Goal: Task Accomplishment & Management: Manage account settings

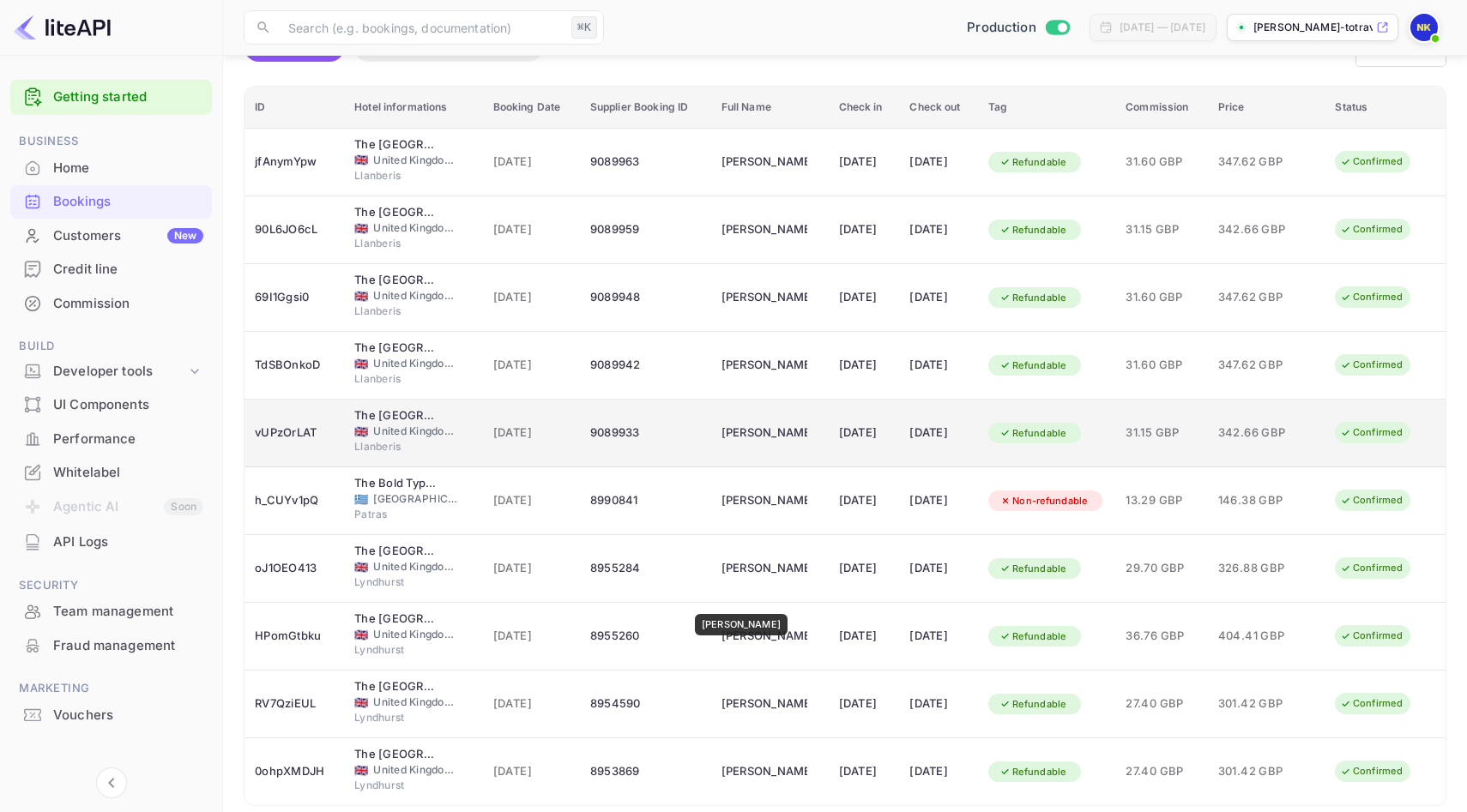
scroll to position [171, 0]
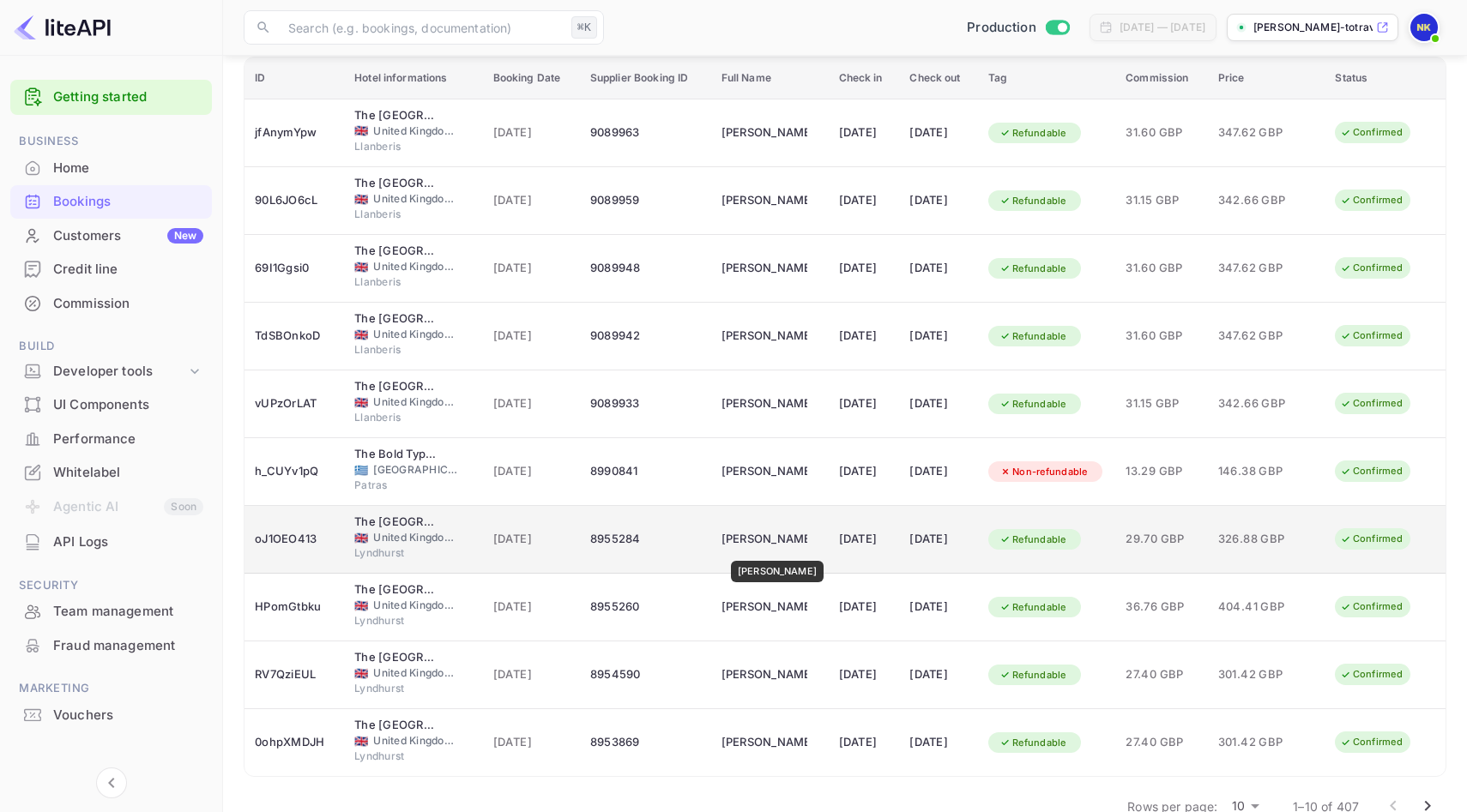
click at [773, 549] on div "[PERSON_NAME]" at bounding box center [764, 540] width 86 height 27
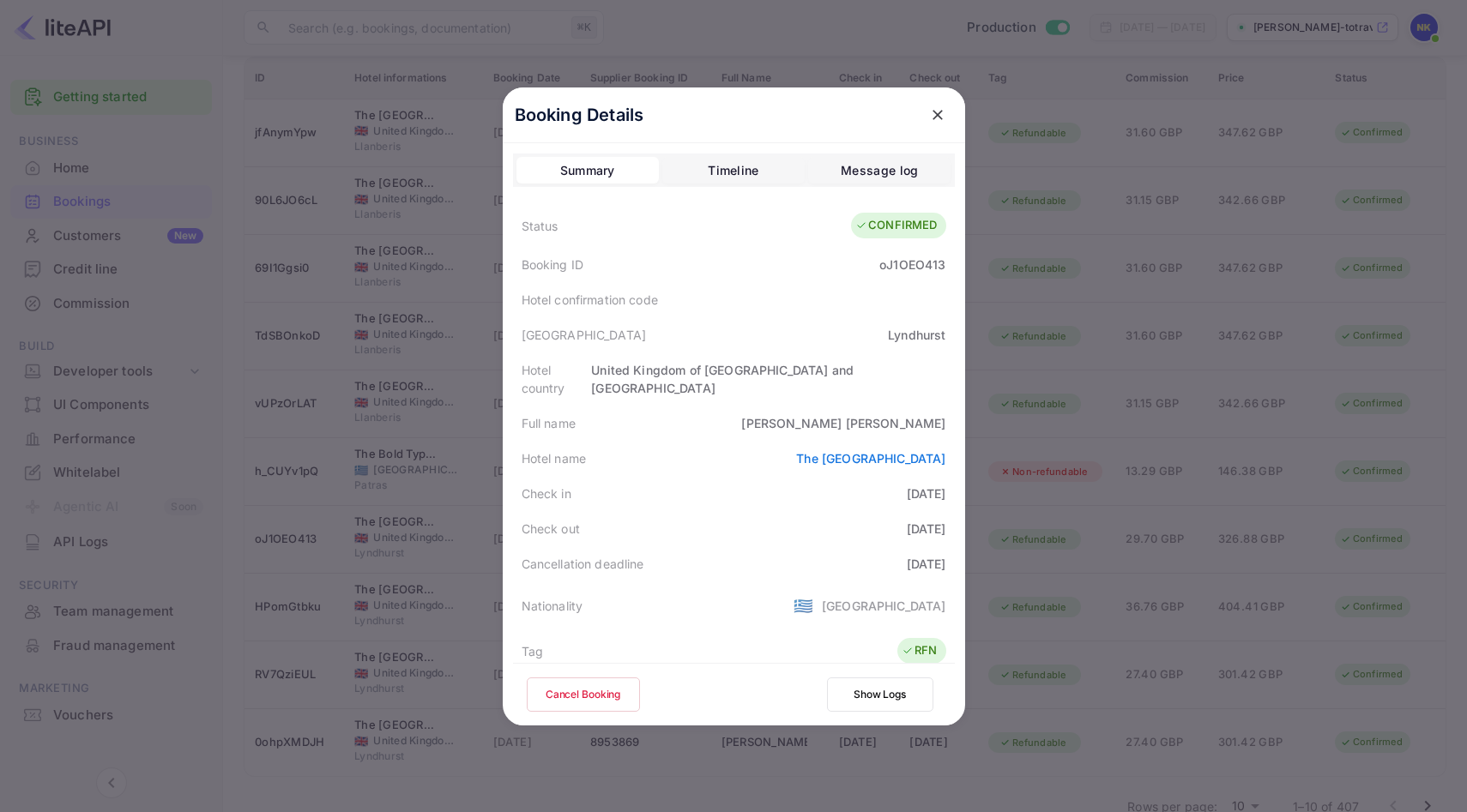
click at [604, 691] on button "Cancel Booking" at bounding box center [582, 695] width 113 height 35
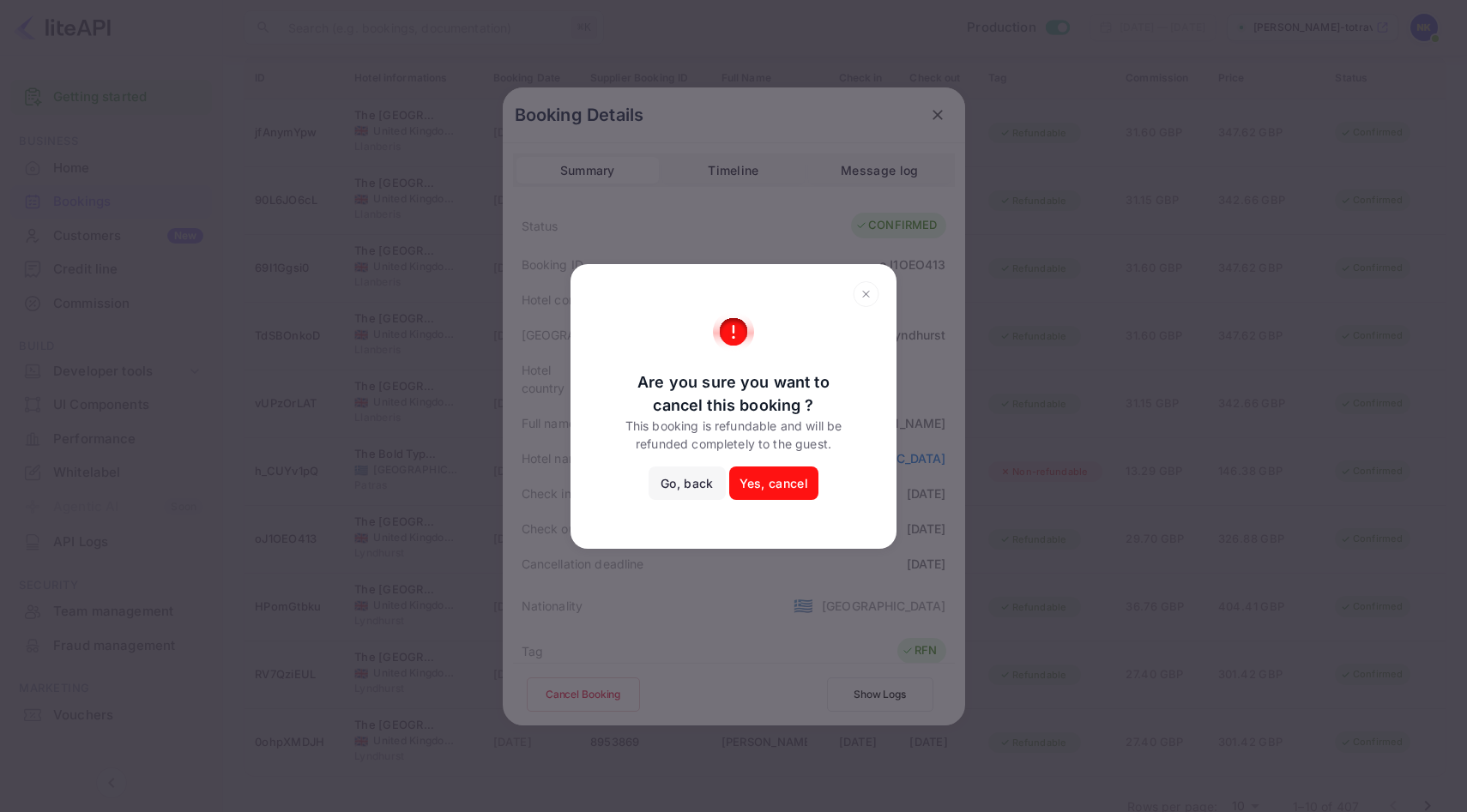
click at [799, 480] on button "Yes, cancel" at bounding box center [774, 484] width 89 height 35
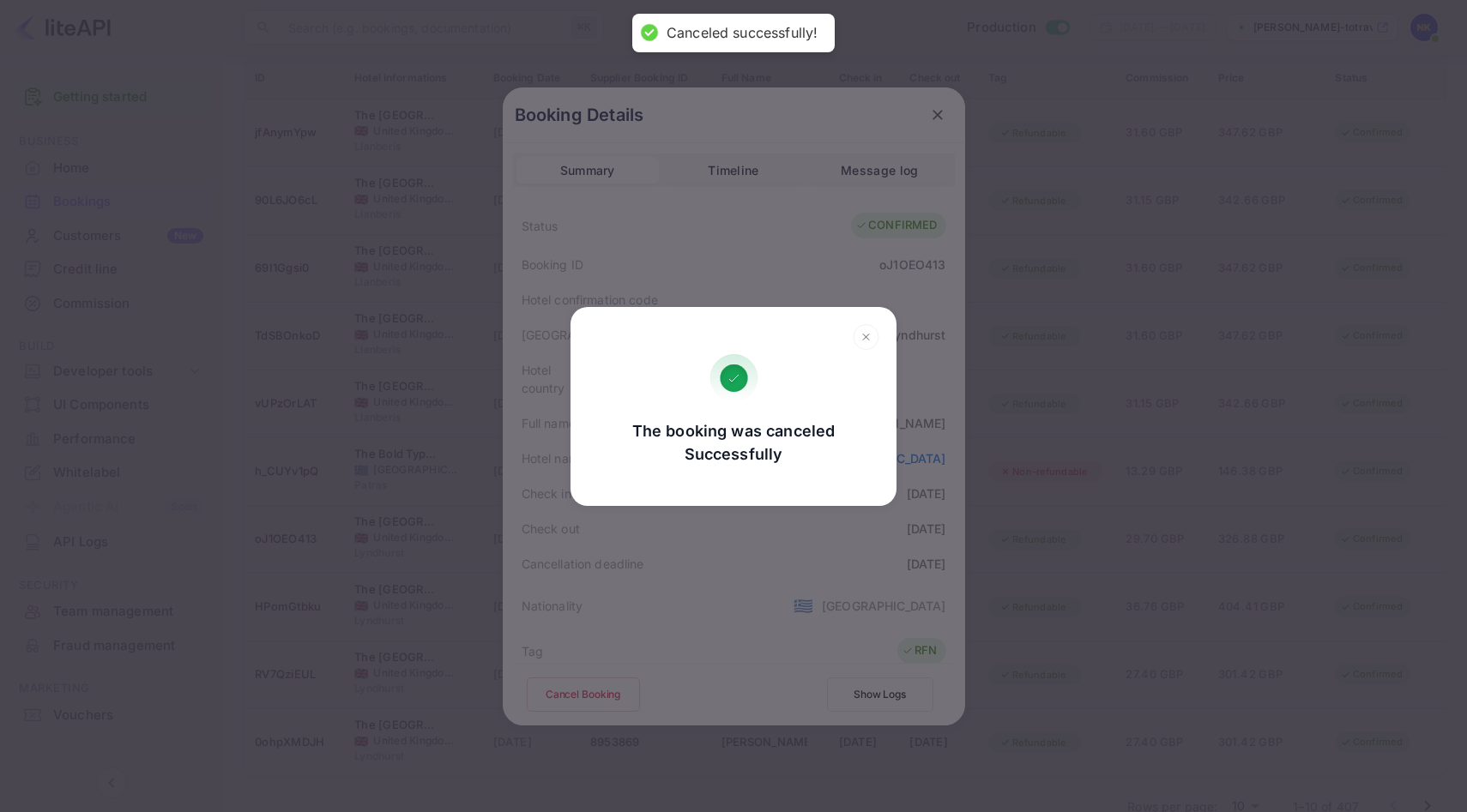
click at [860, 335] on icon at bounding box center [866, 337] width 27 height 26
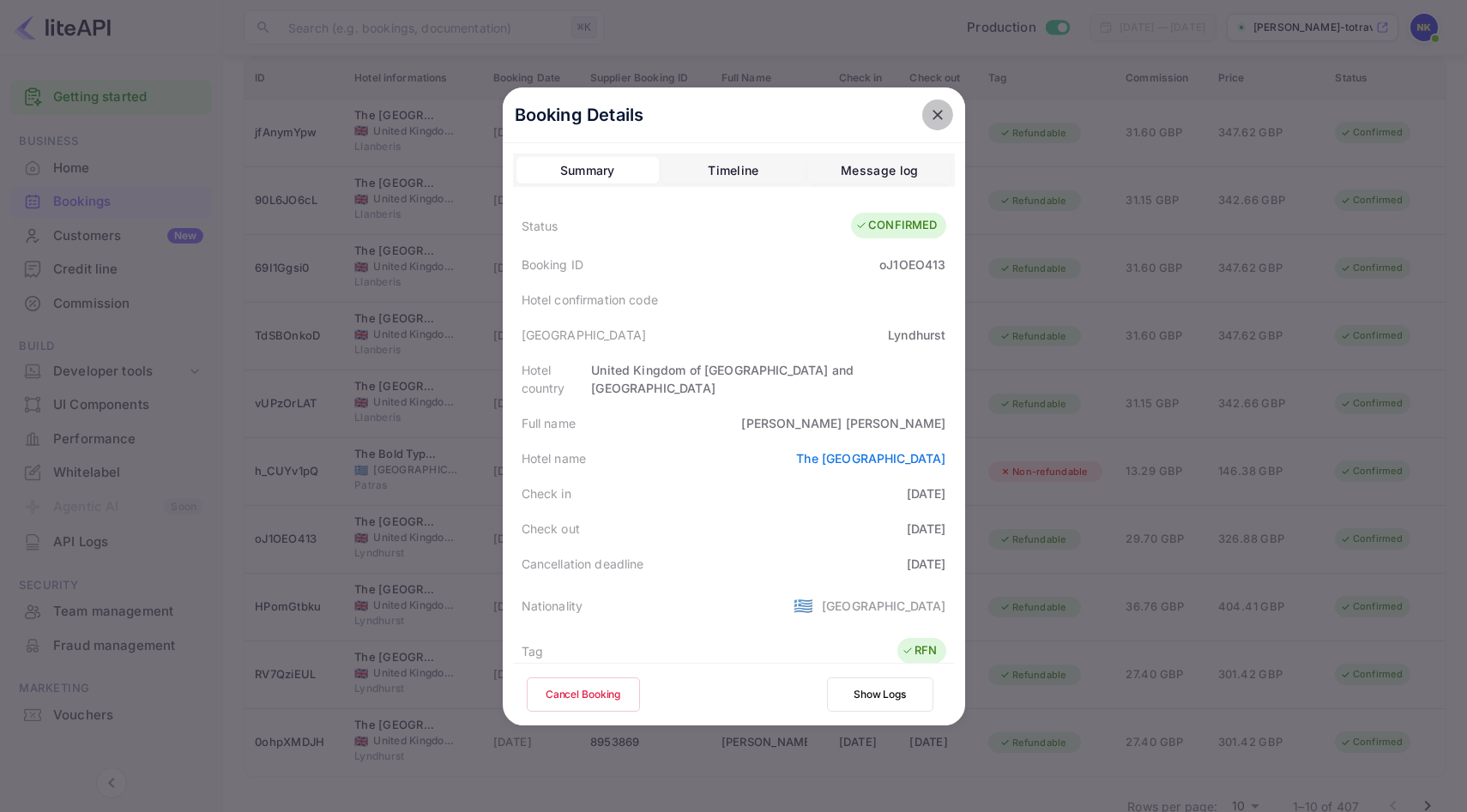
click at [934, 111] on icon "close" at bounding box center [938, 115] width 11 height 11
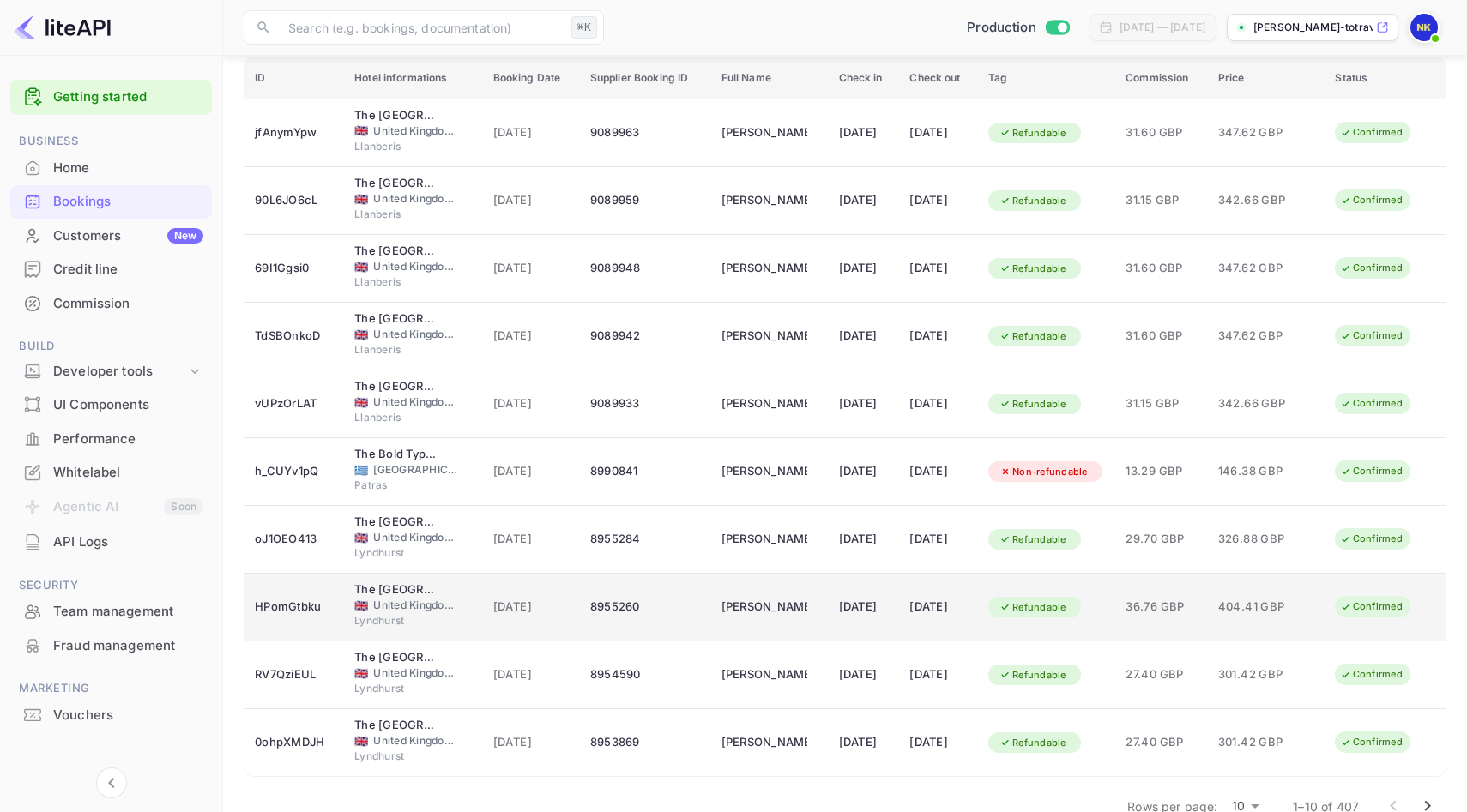
click at [465, 602] on td "The Crown Manor House Hotel 🇬🇧 United Kingdom of Great Britain and Northern Ire…" at bounding box center [412, 607] width 138 height 68
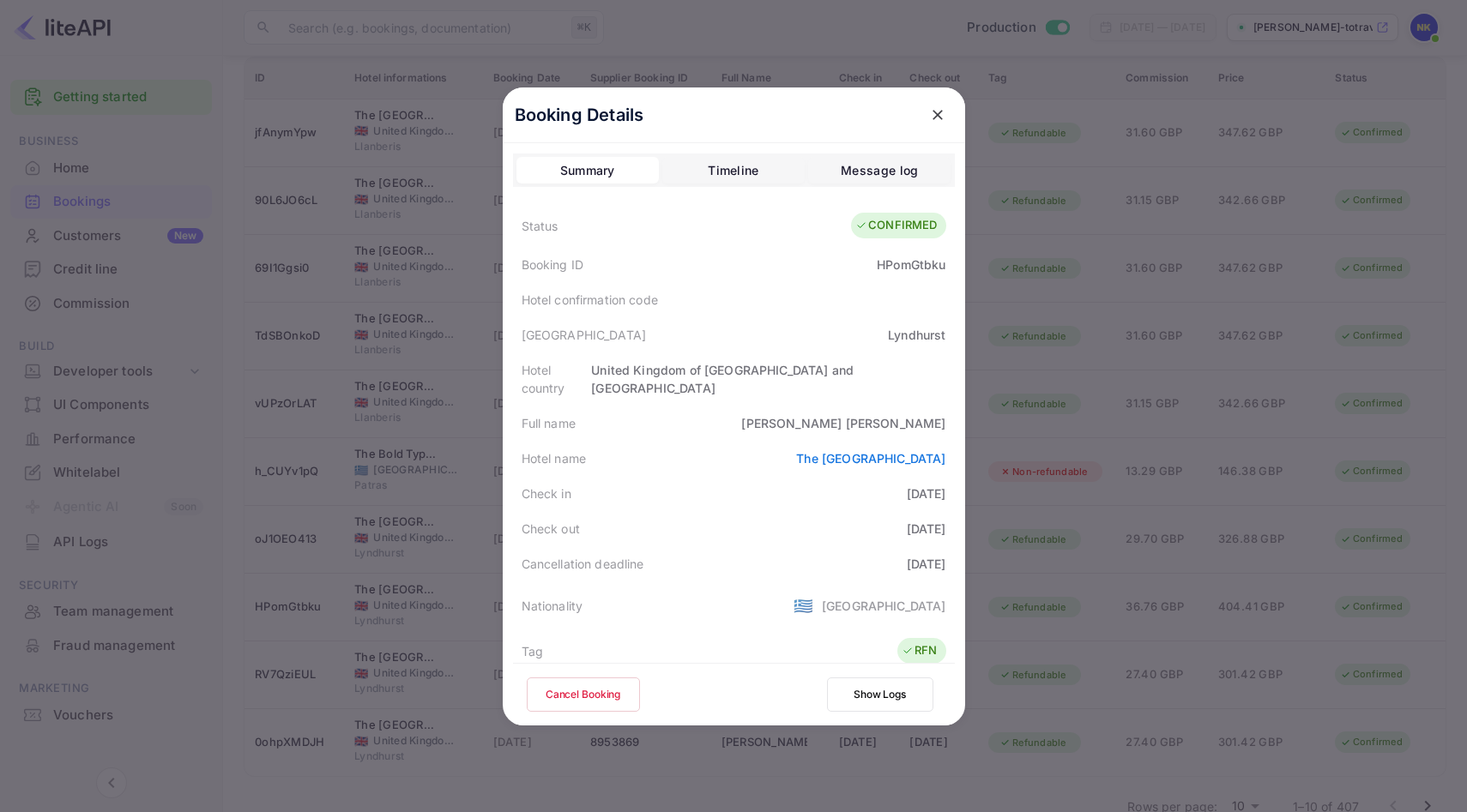
scroll to position [380, 0]
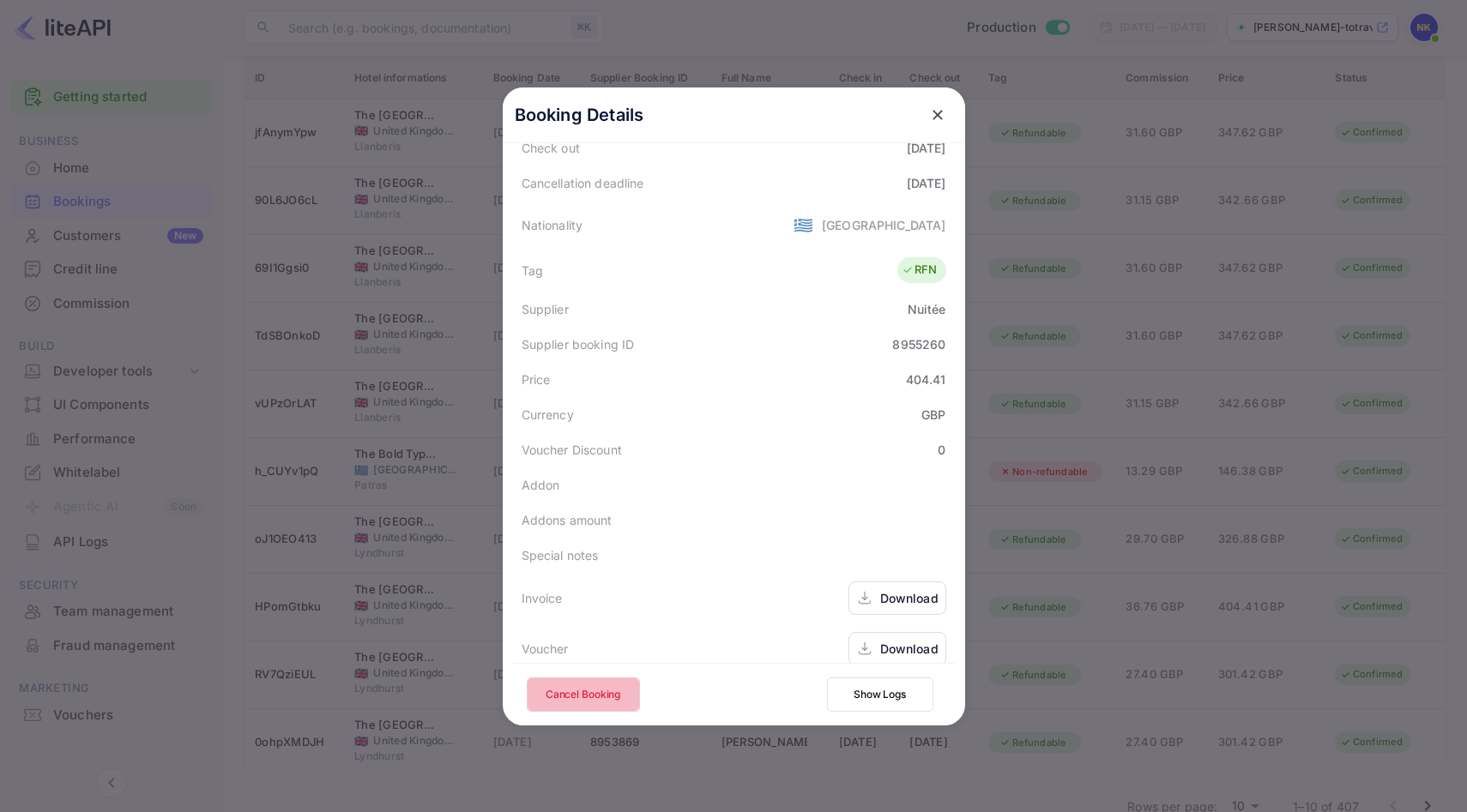
click at [597, 695] on button "Cancel Booking" at bounding box center [582, 695] width 113 height 35
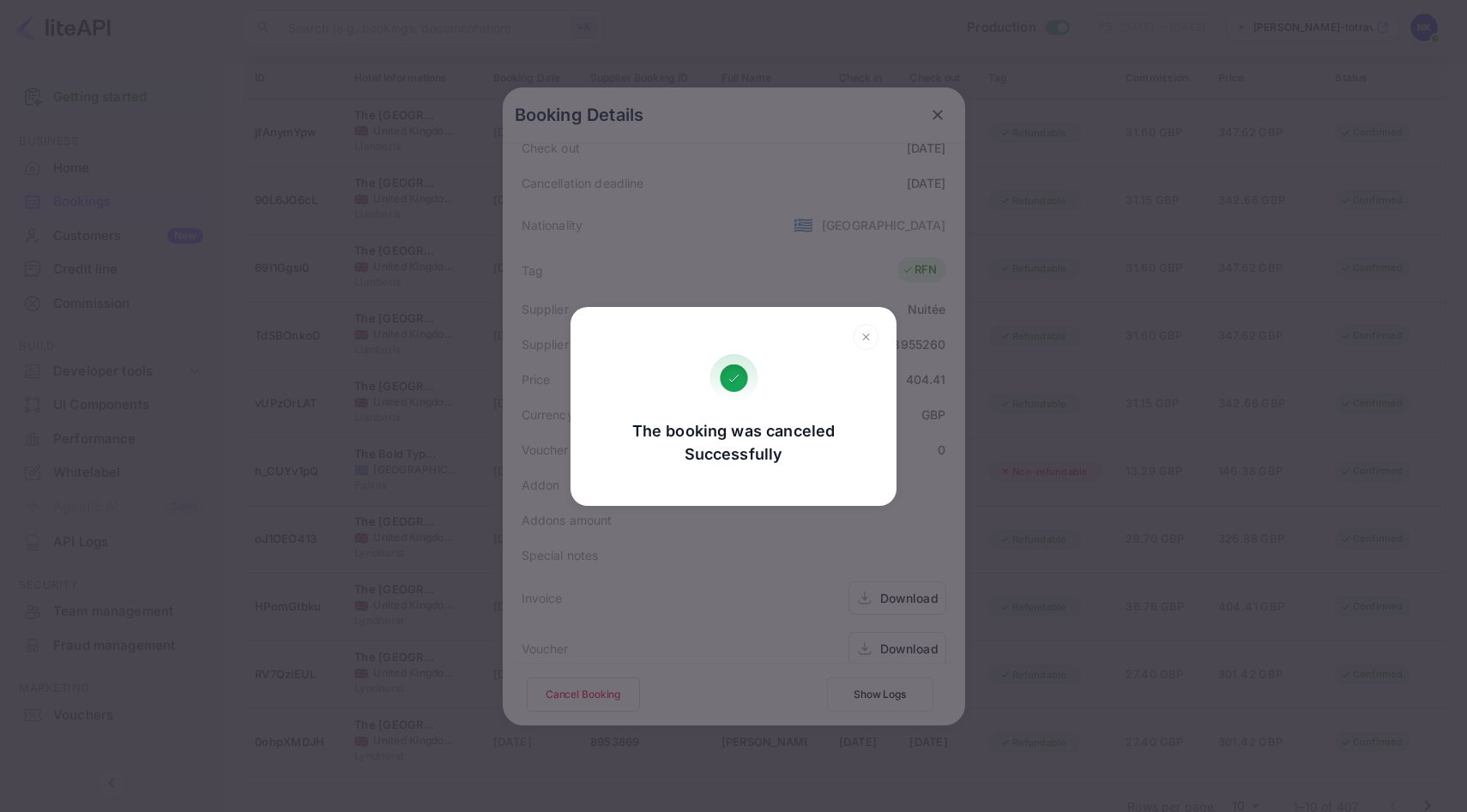
click at [858, 329] on icon at bounding box center [866, 337] width 27 height 26
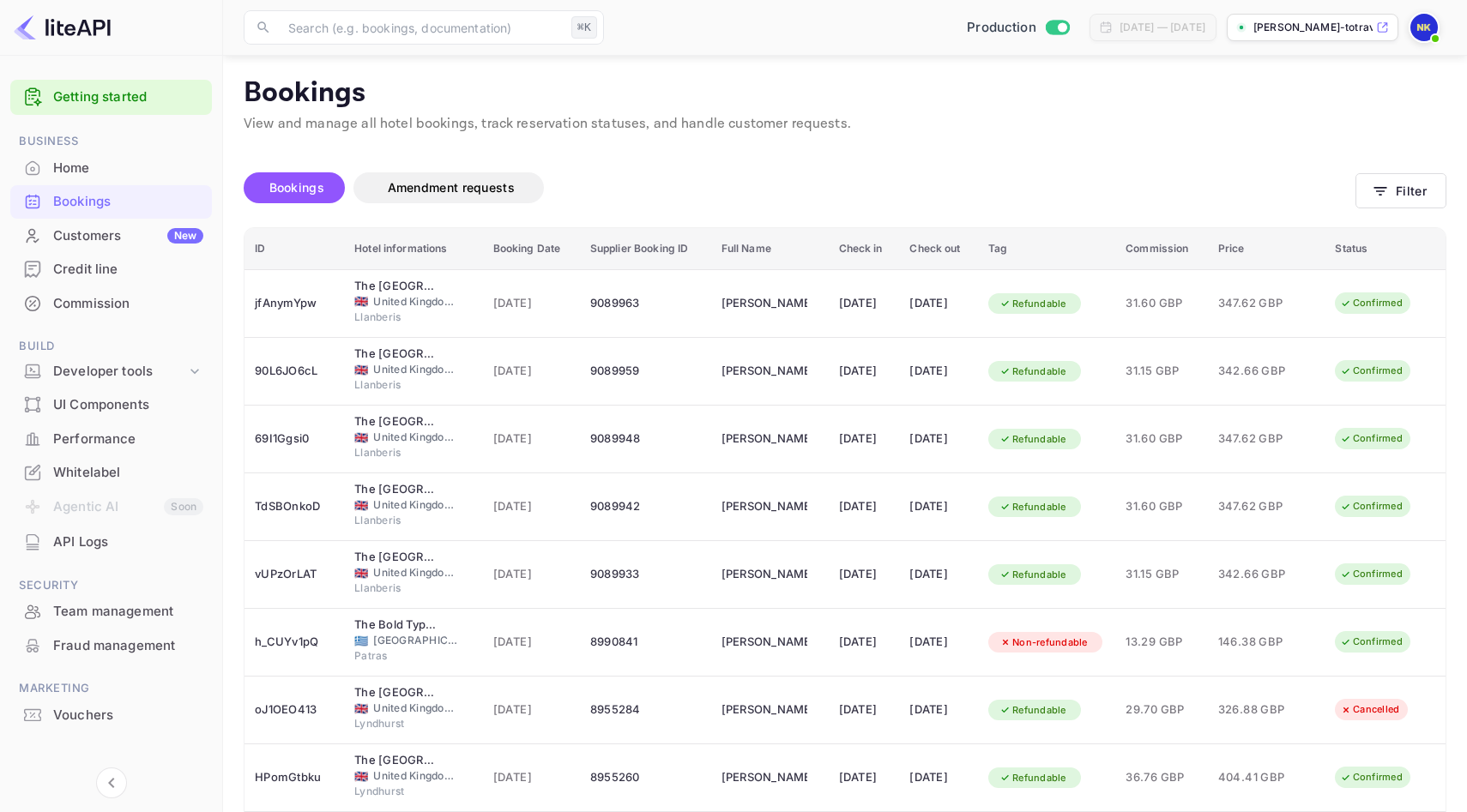
scroll to position [208, 0]
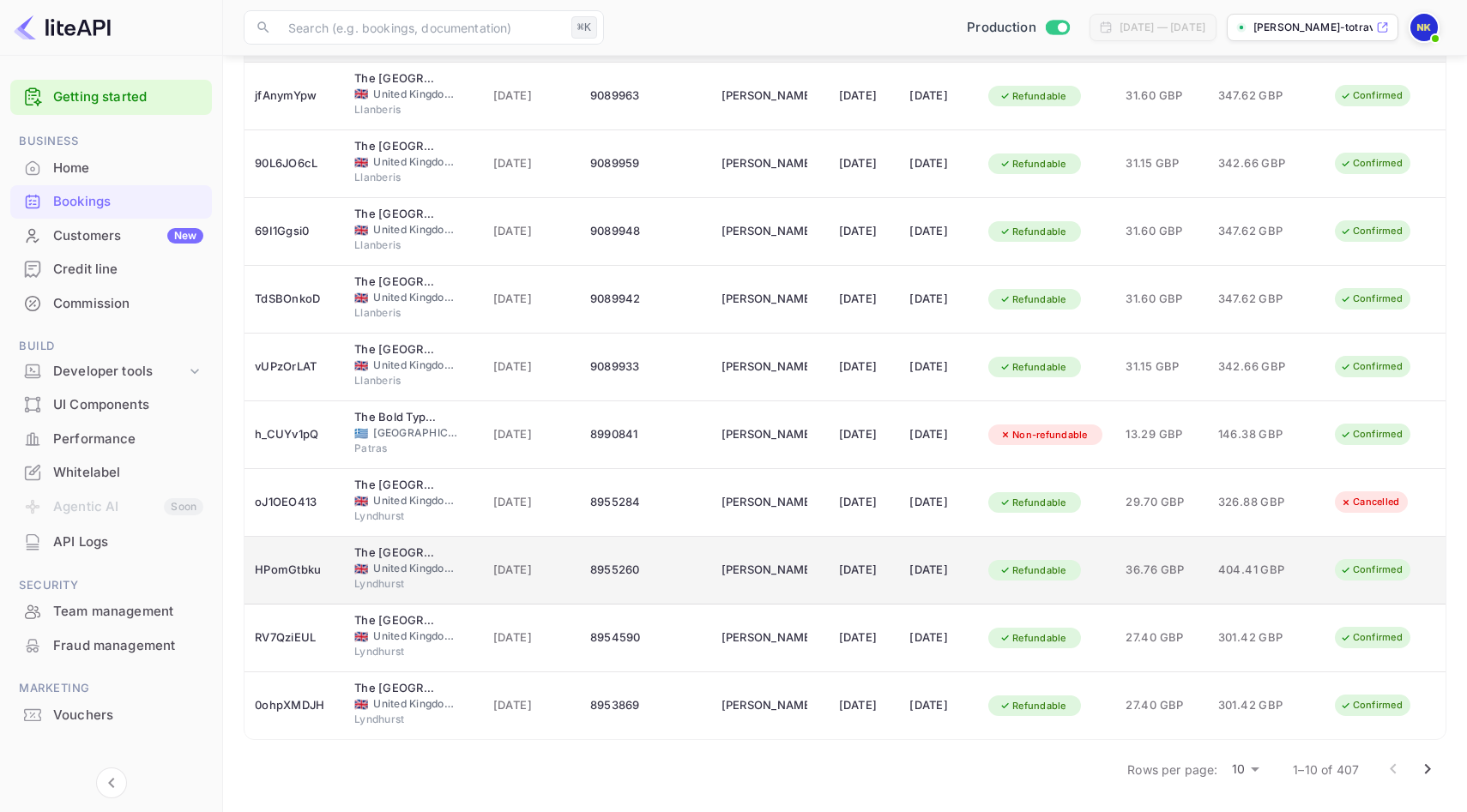
click at [618, 567] on div "8955260" at bounding box center [645, 571] width 111 height 27
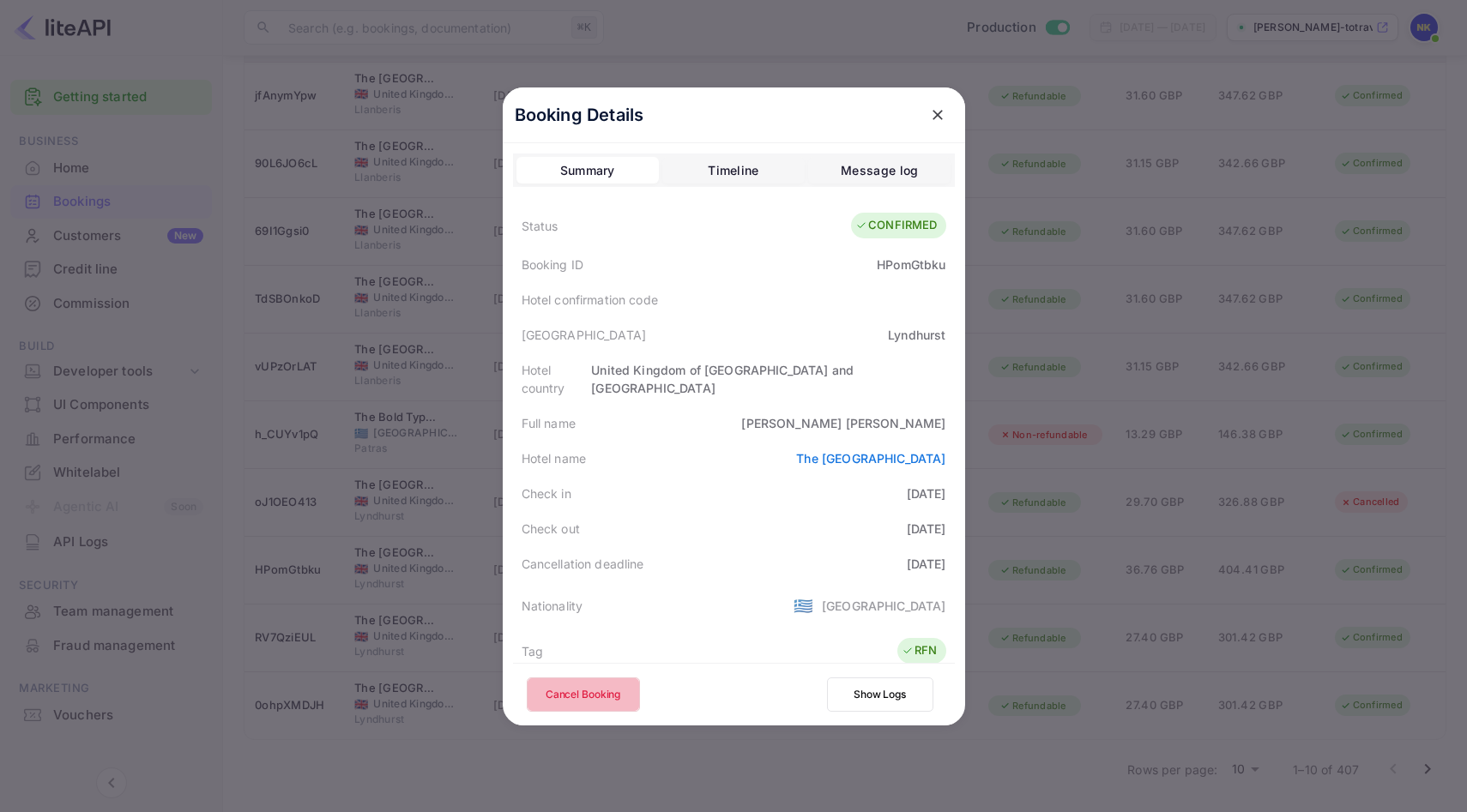
click at [573, 687] on button "Cancel Booking" at bounding box center [582, 695] width 113 height 35
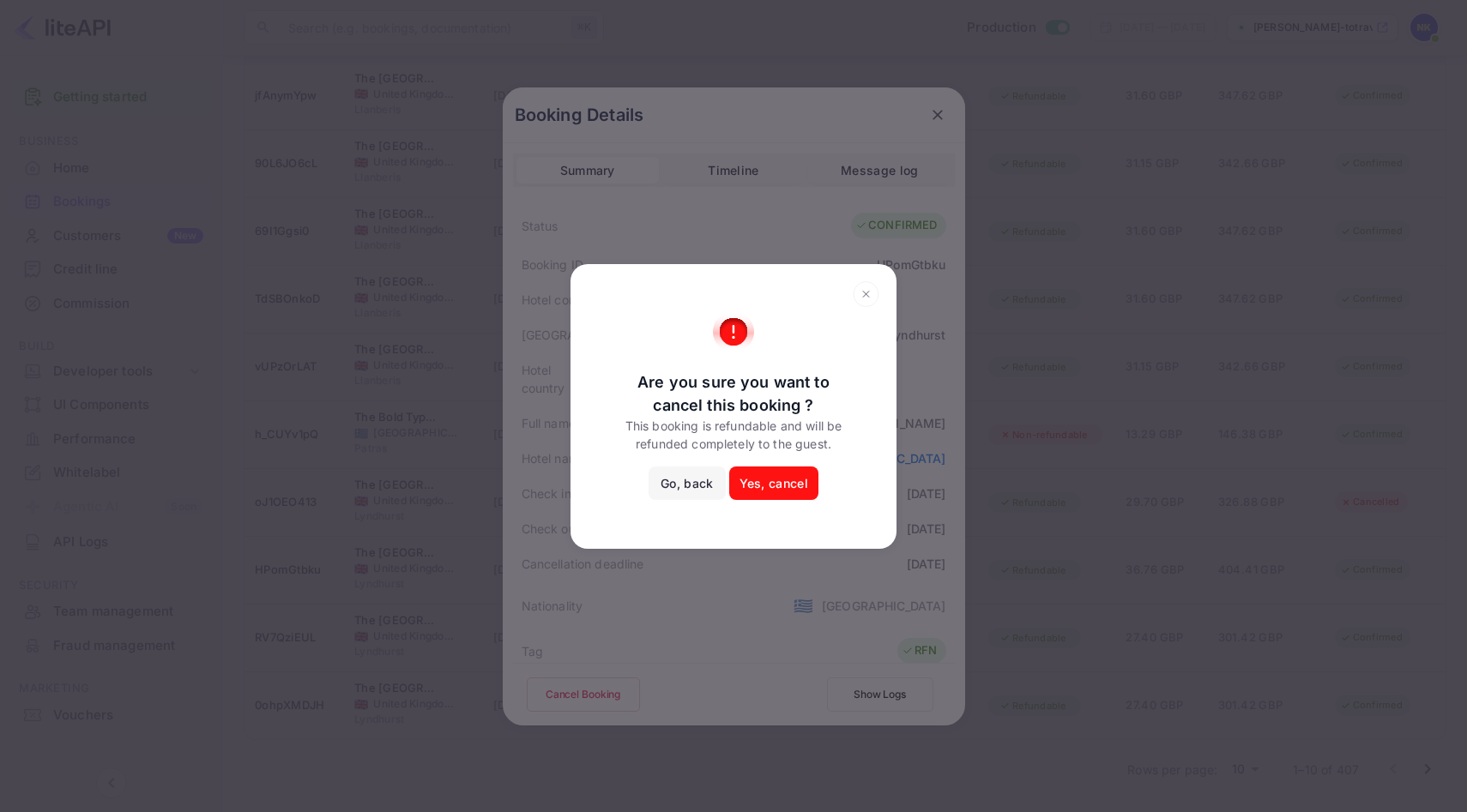
click at [785, 480] on button "Yes, cancel" at bounding box center [774, 484] width 89 height 35
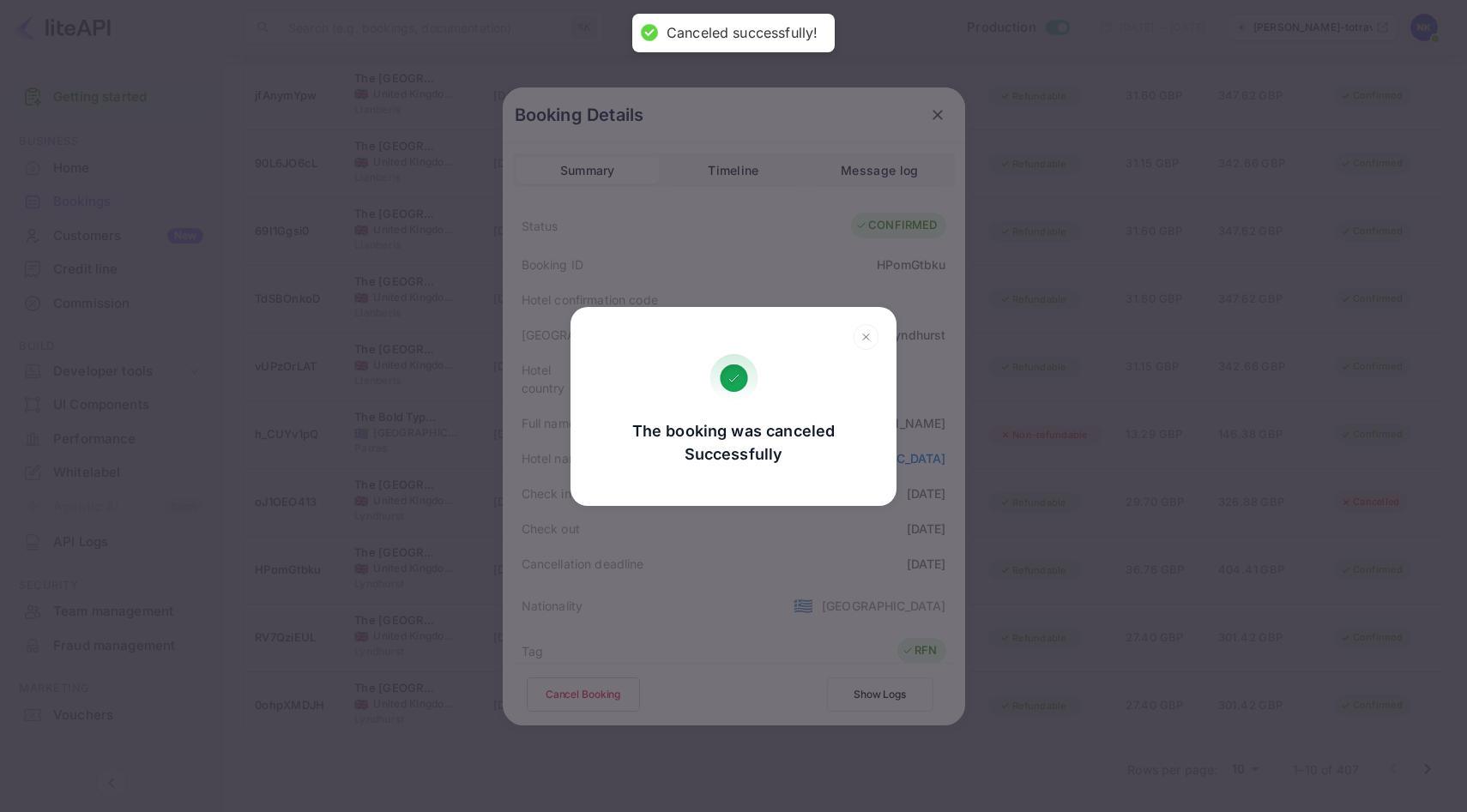
click at [858, 335] on icon at bounding box center [866, 337] width 27 height 26
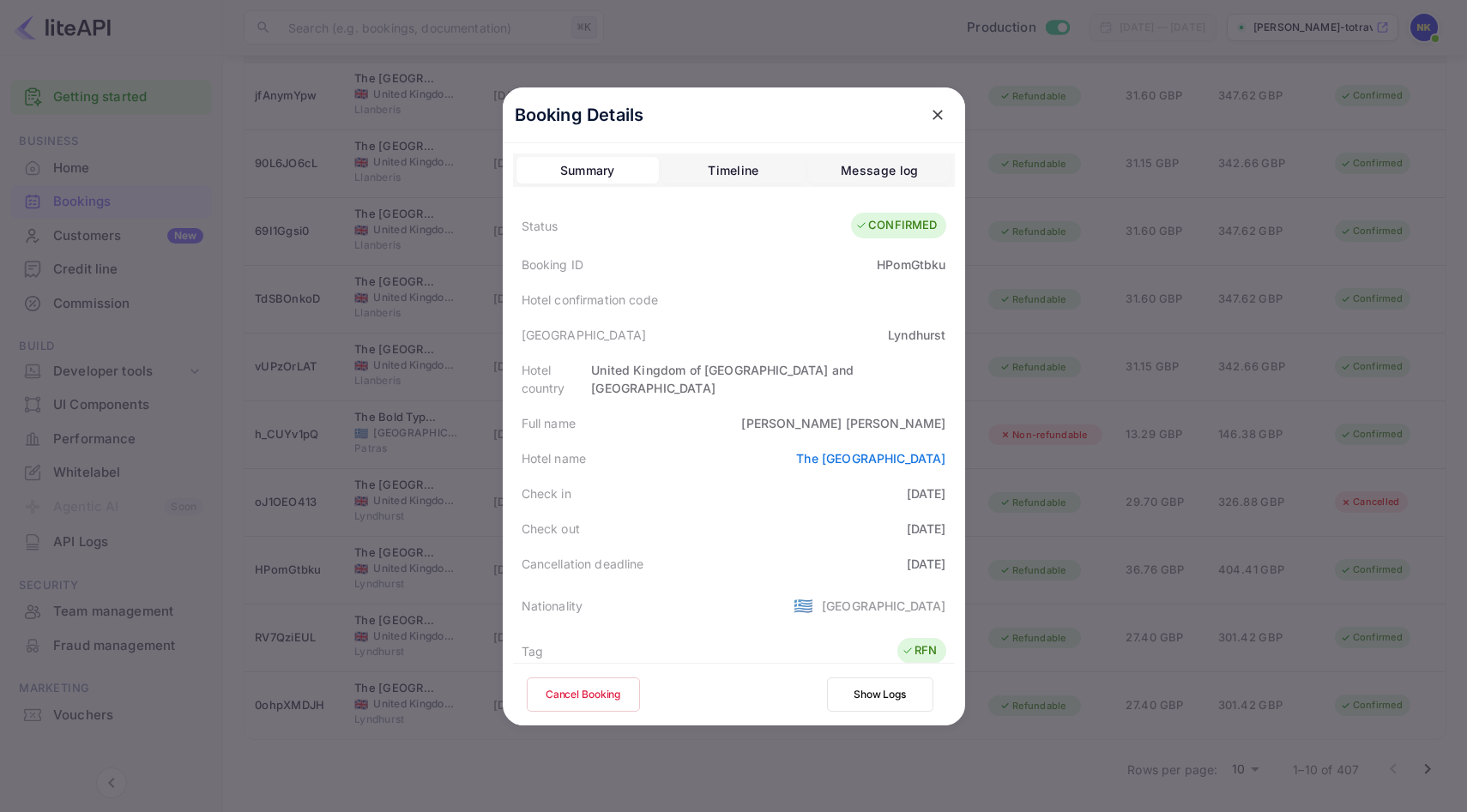
click at [457, 119] on div at bounding box center [733, 406] width 1467 height 812
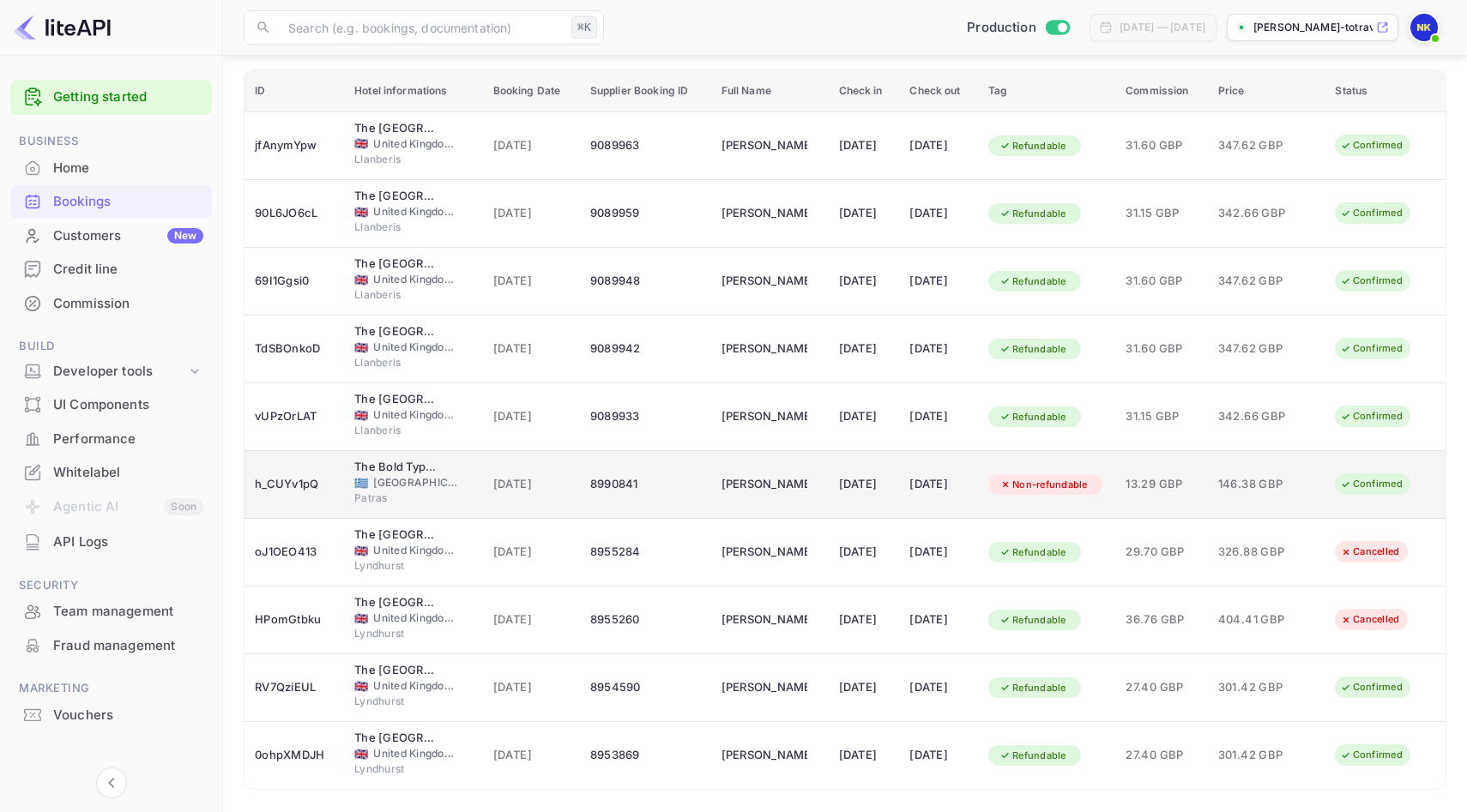
scroll to position [208, 0]
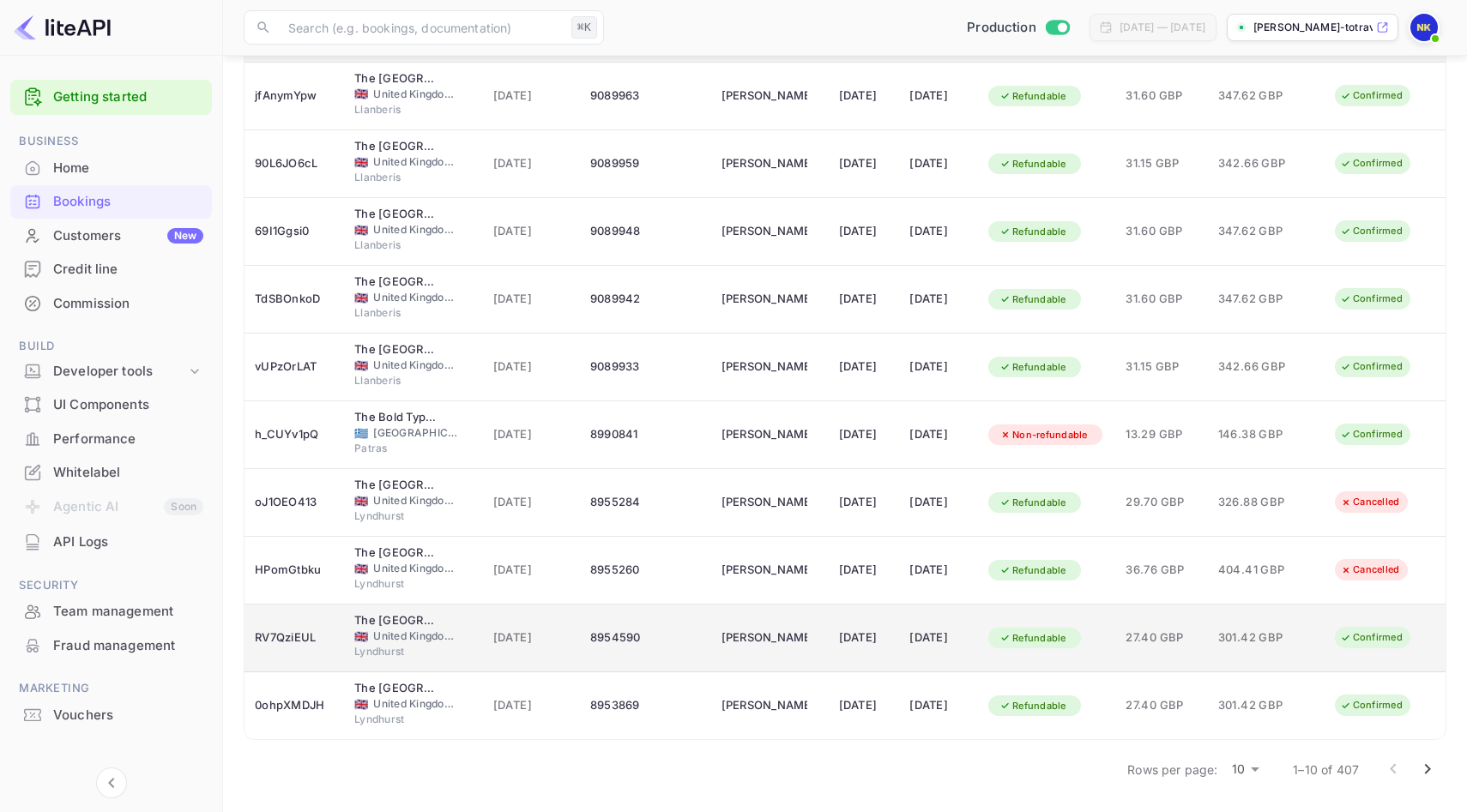
click at [605, 633] on div "8954590" at bounding box center [645, 638] width 111 height 27
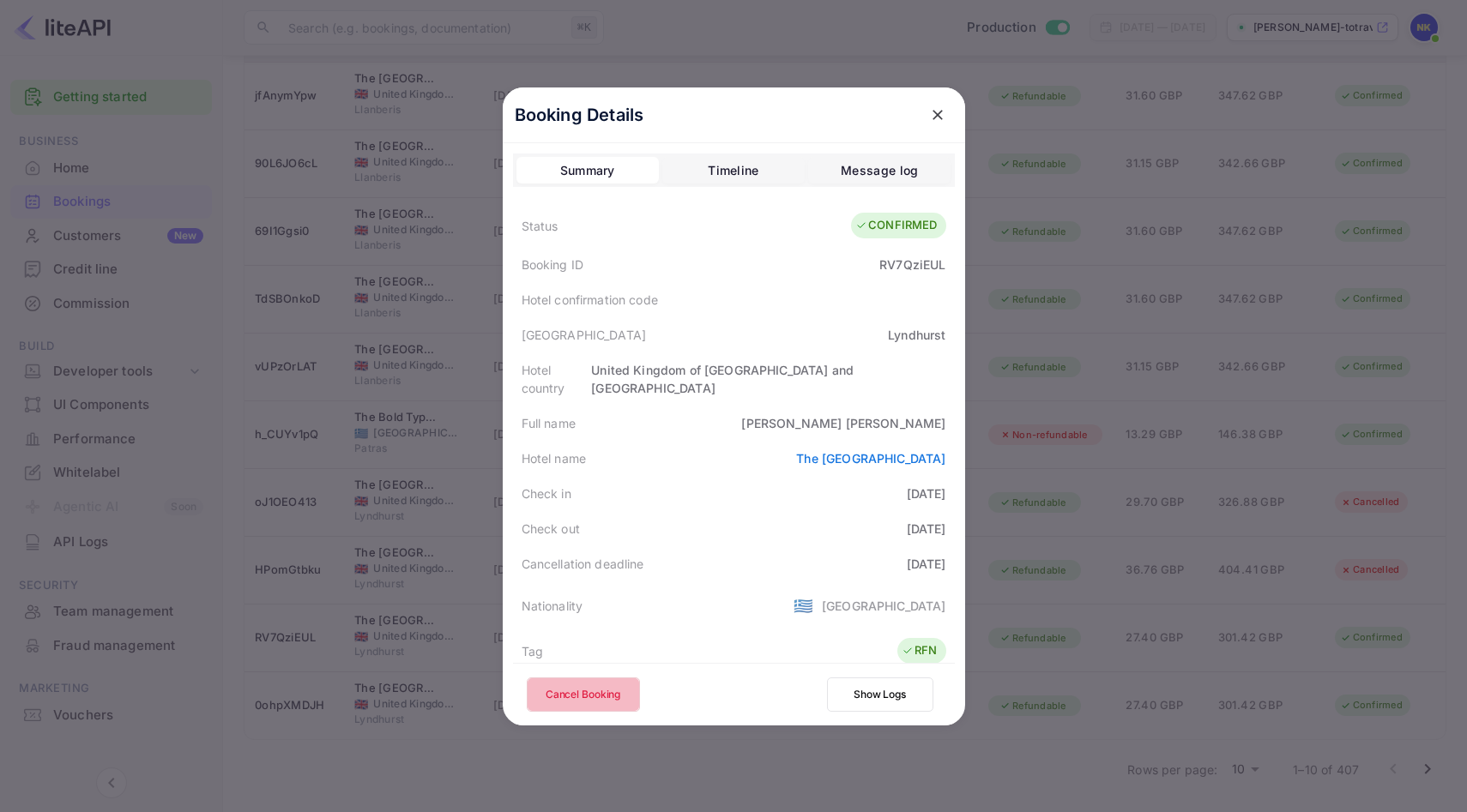
click at [612, 693] on button "Cancel Booking" at bounding box center [582, 695] width 113 height 35
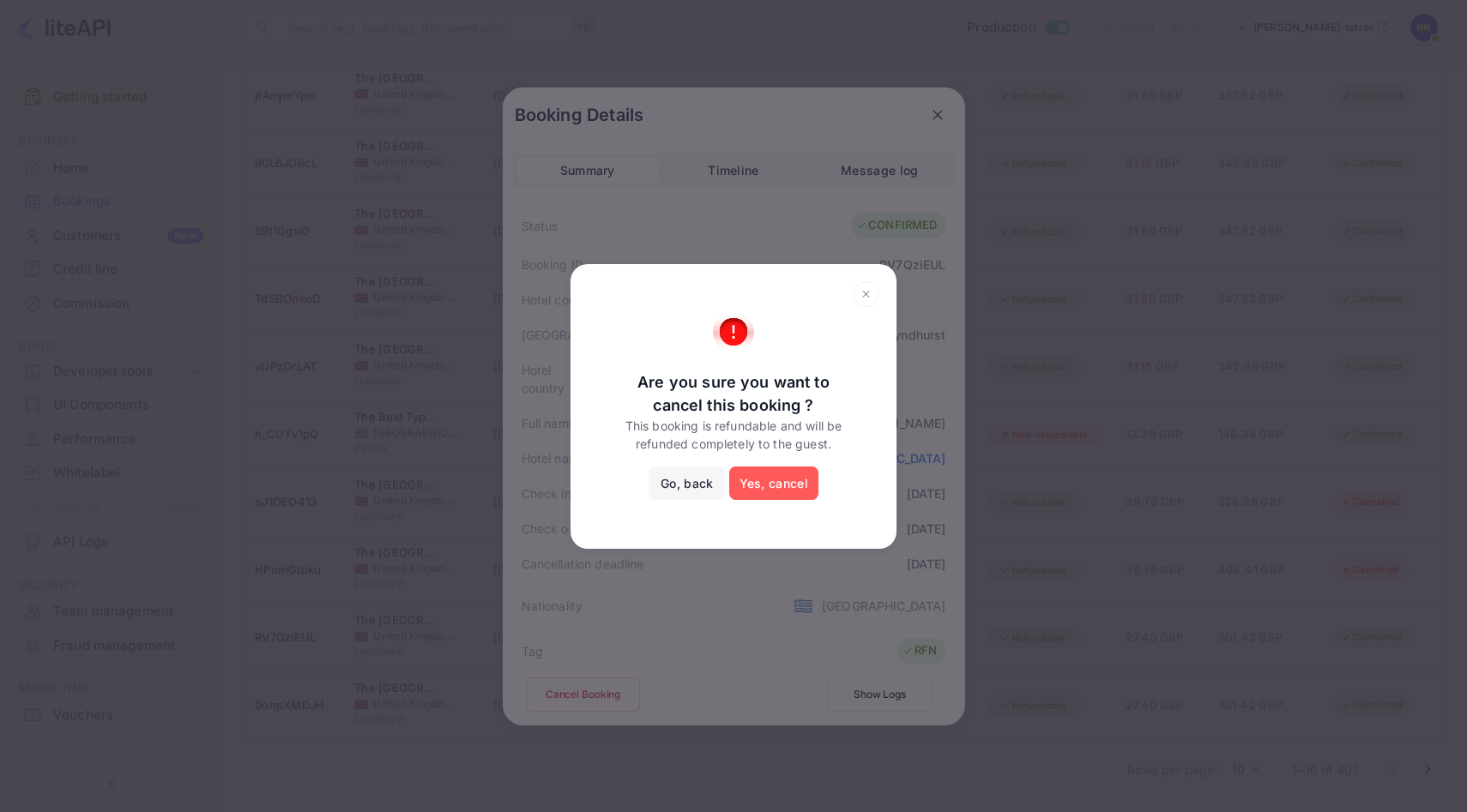
click at [764, 486] on button "Yes, cancel" at bounding box center [774, 484] width 89 height 35
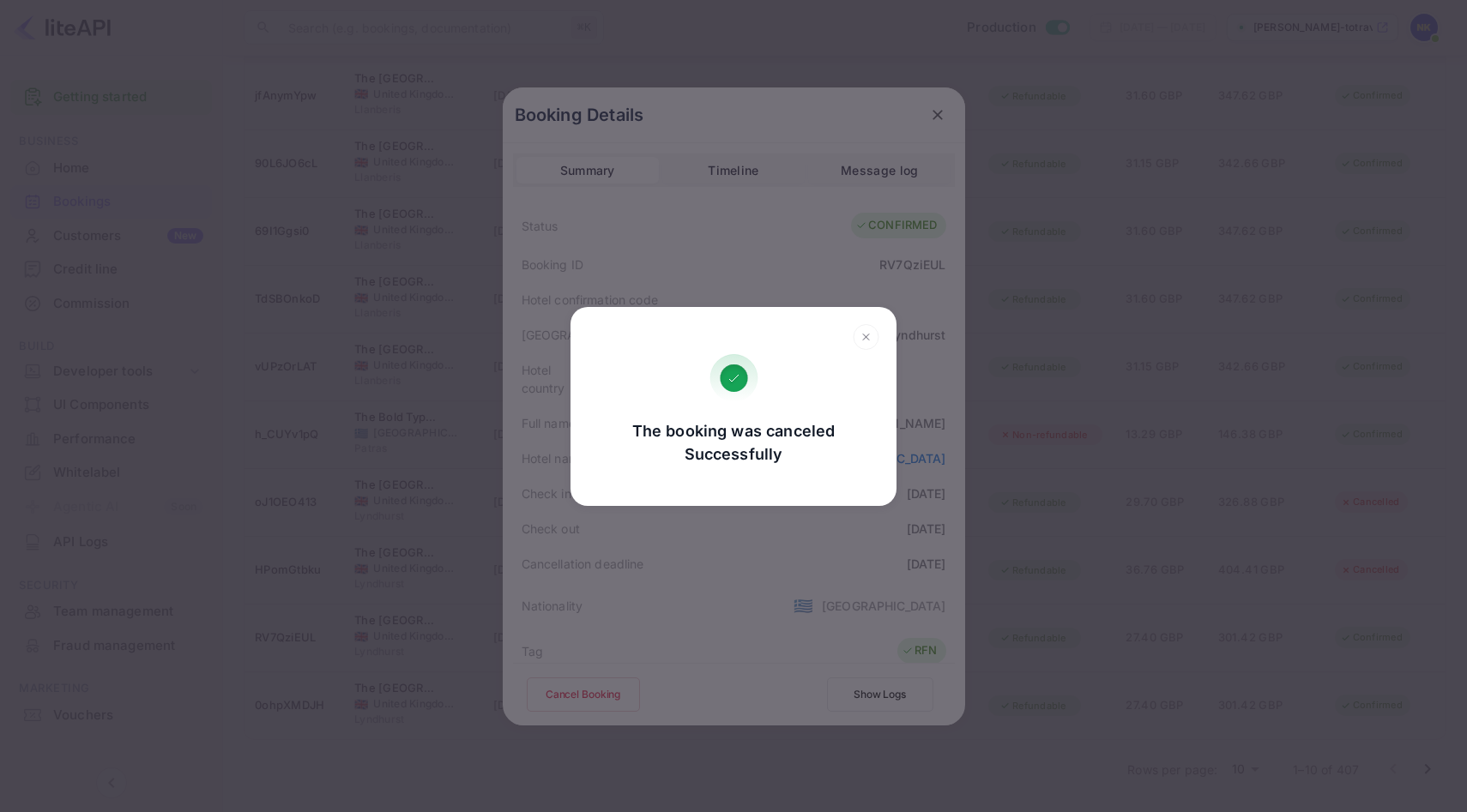
click at [868, 334] on icon at bounding box center [866, 337] width 27 height 26
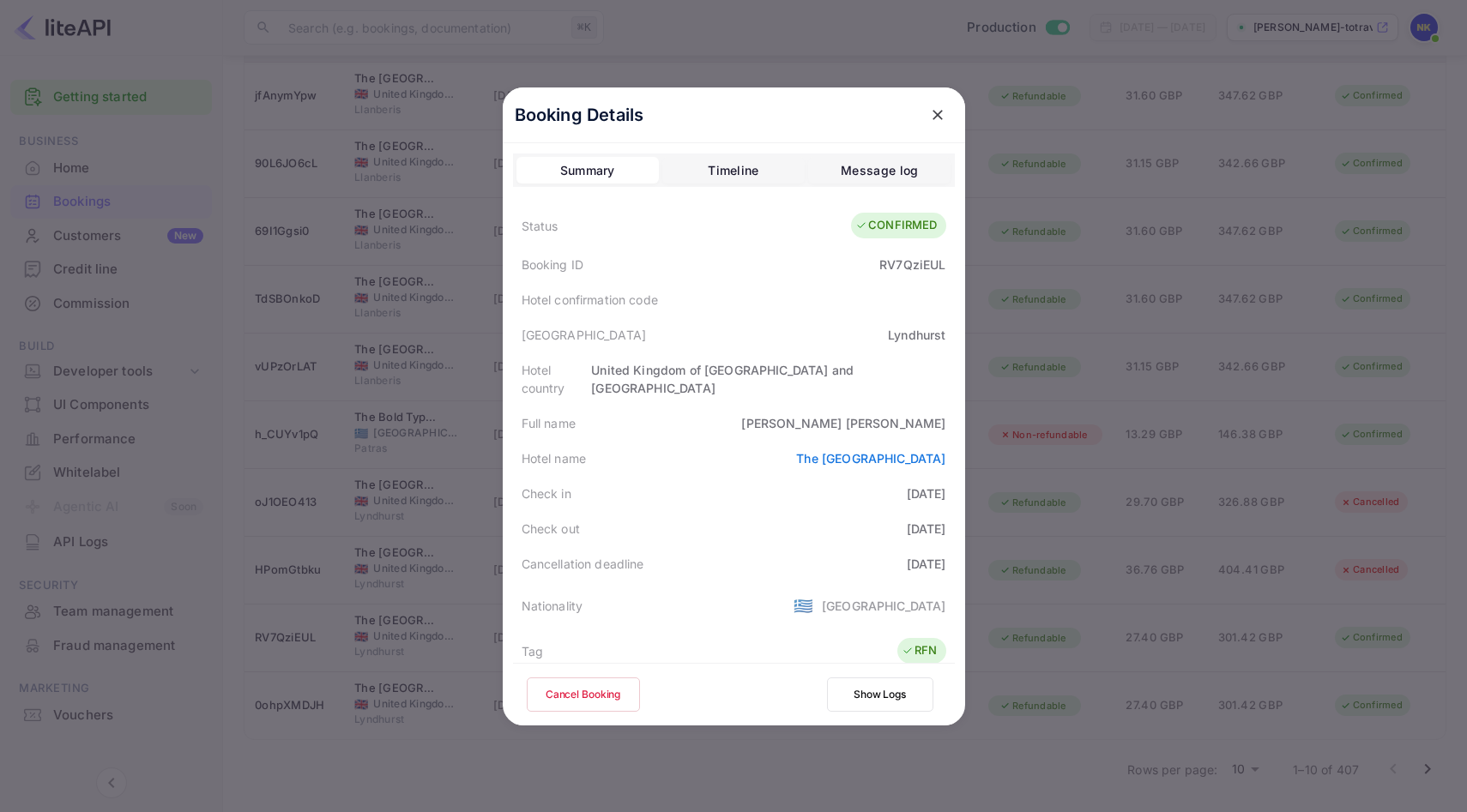
click at [934, 113] on icon "close" at bounding box center [938, 115] width 17 height 17
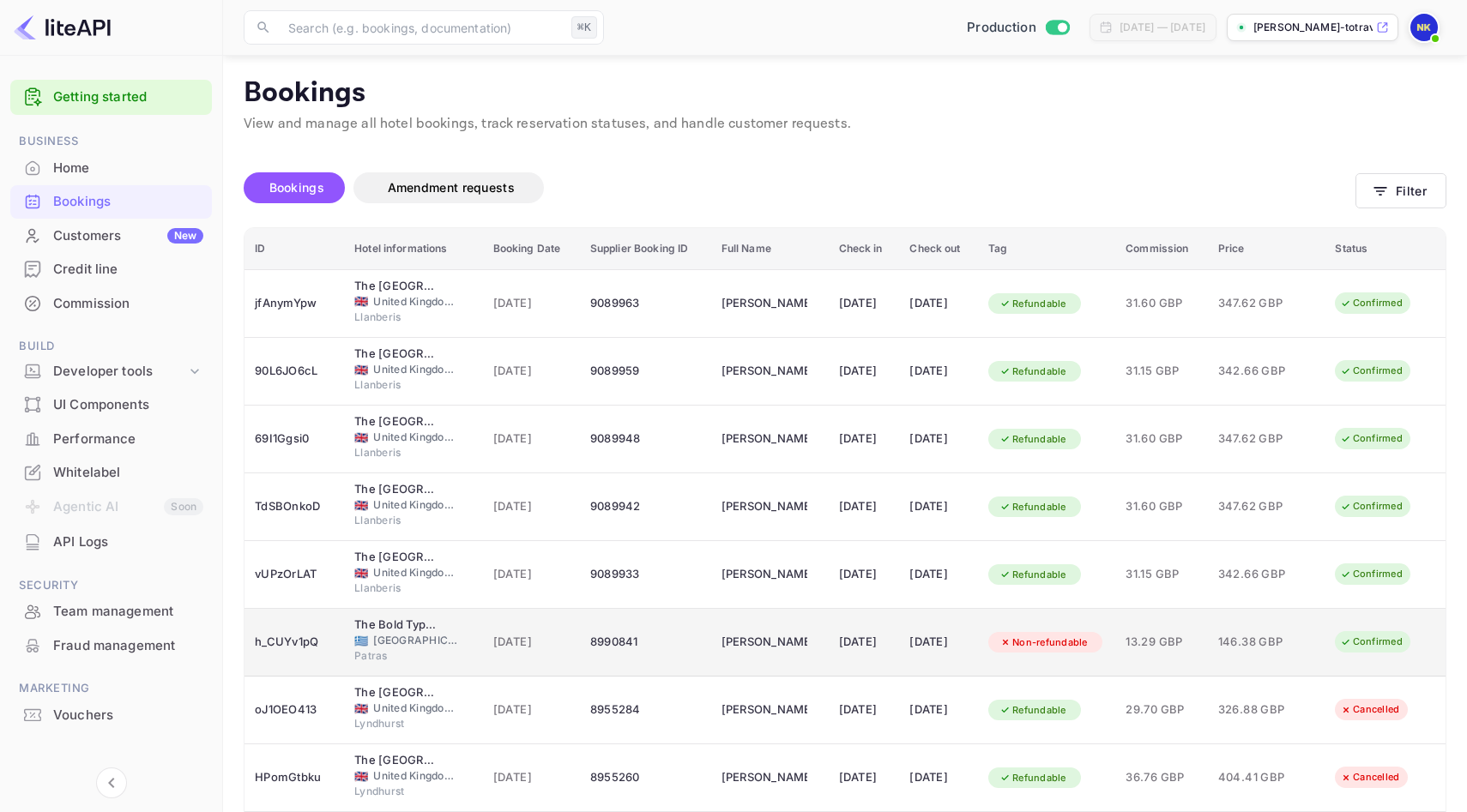
scroll to position [208, 0]
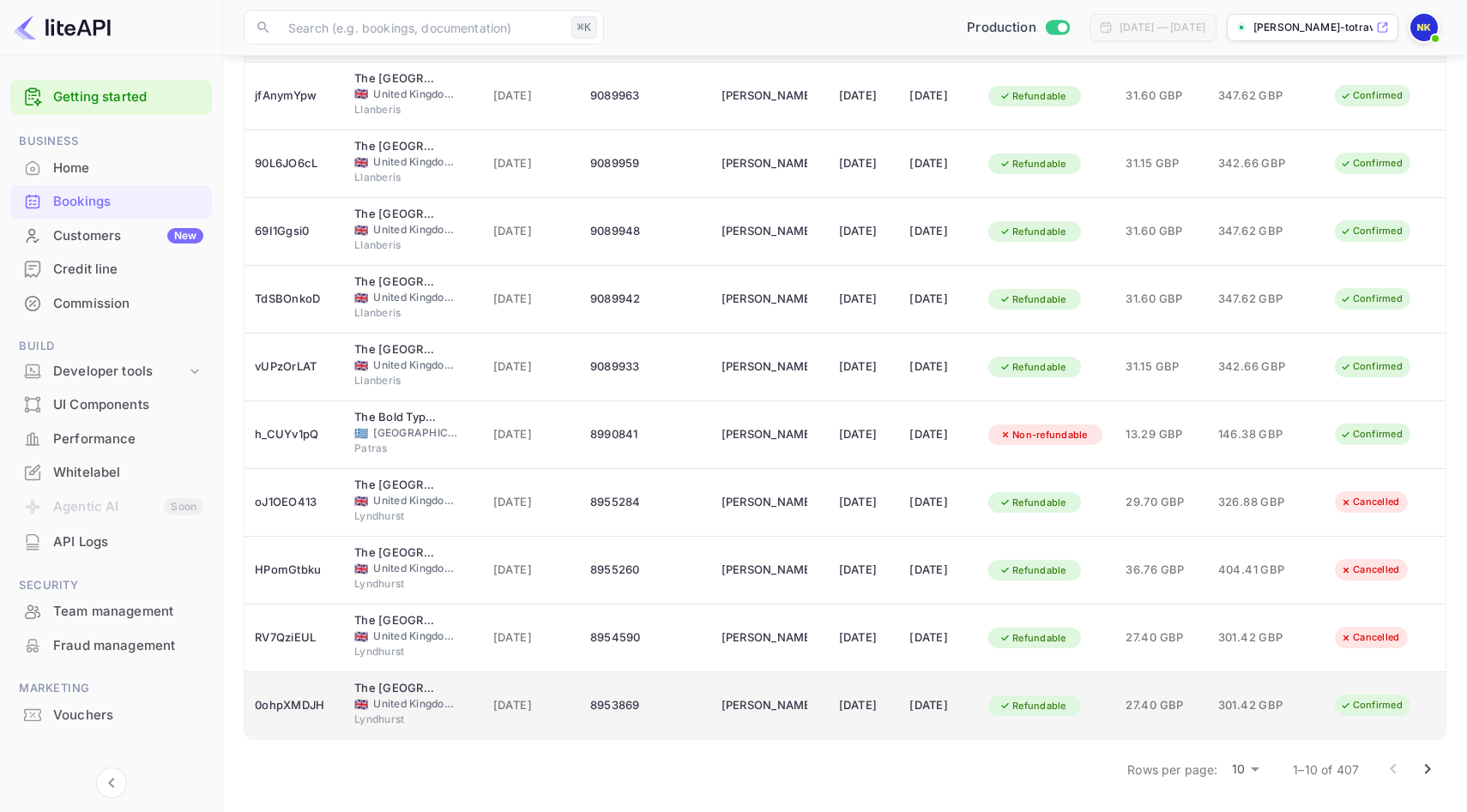
click at [590, 694] on div "8953869" at bounding box center [645, 706] width 111 height 27
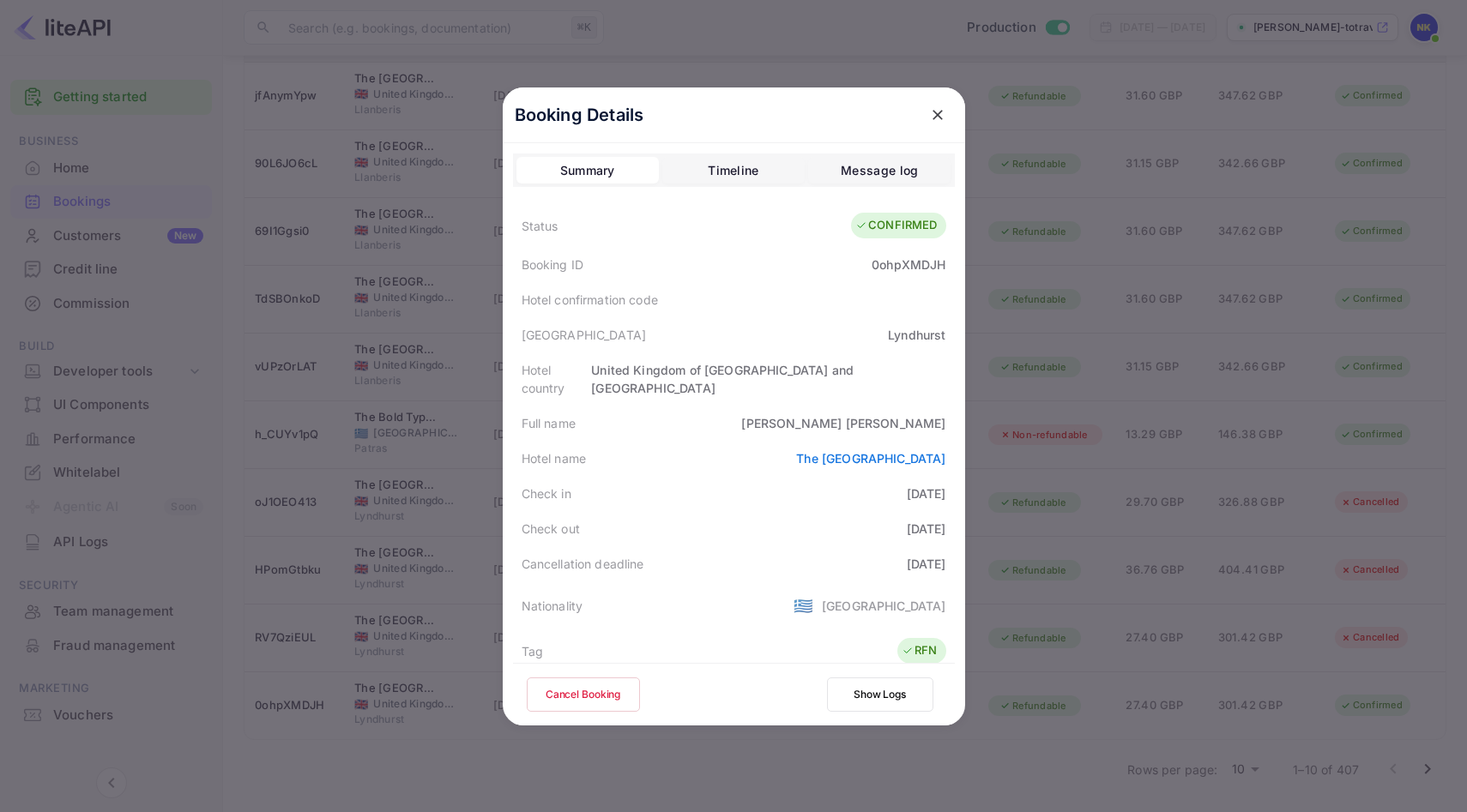
click at [582, 690] on button "Cancel Booking" at bounding box center [582, 695] width 113 height 35
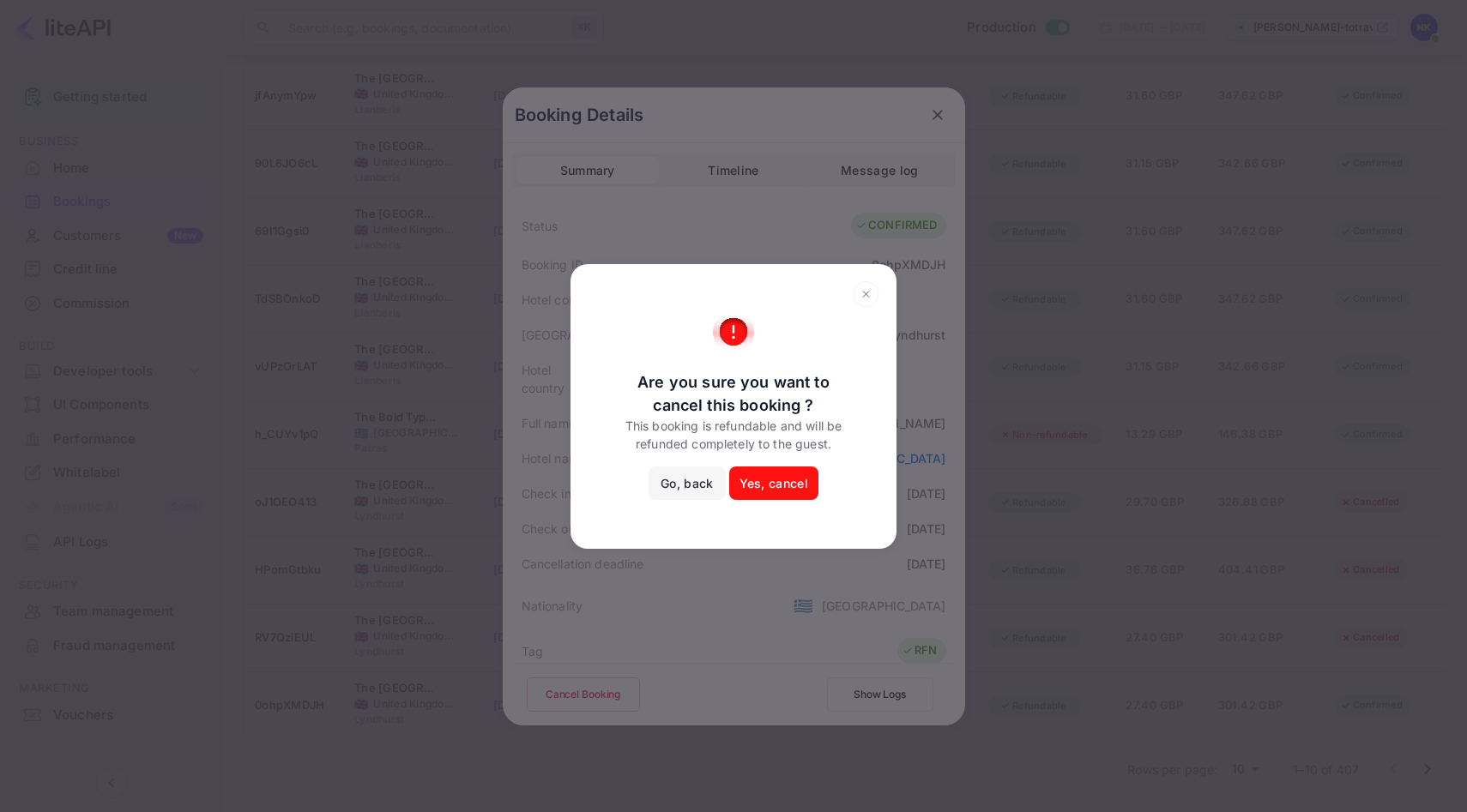
click at [775, 473] on button "Yes, cancel" at bounding box center [774, 484] width 89 height 35
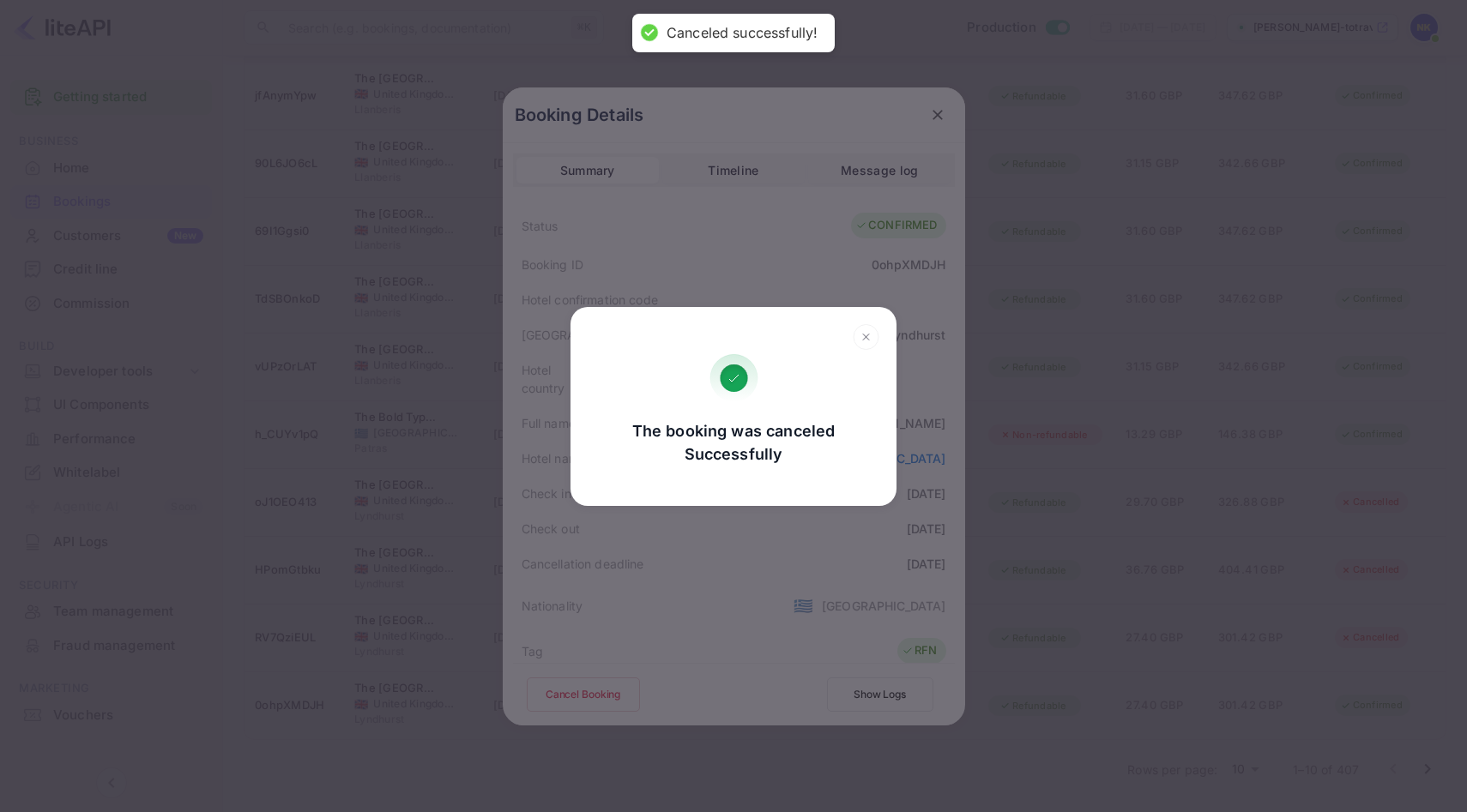
click at [862, 337] on icon at bounding box center [866, 337] width 27 height 26
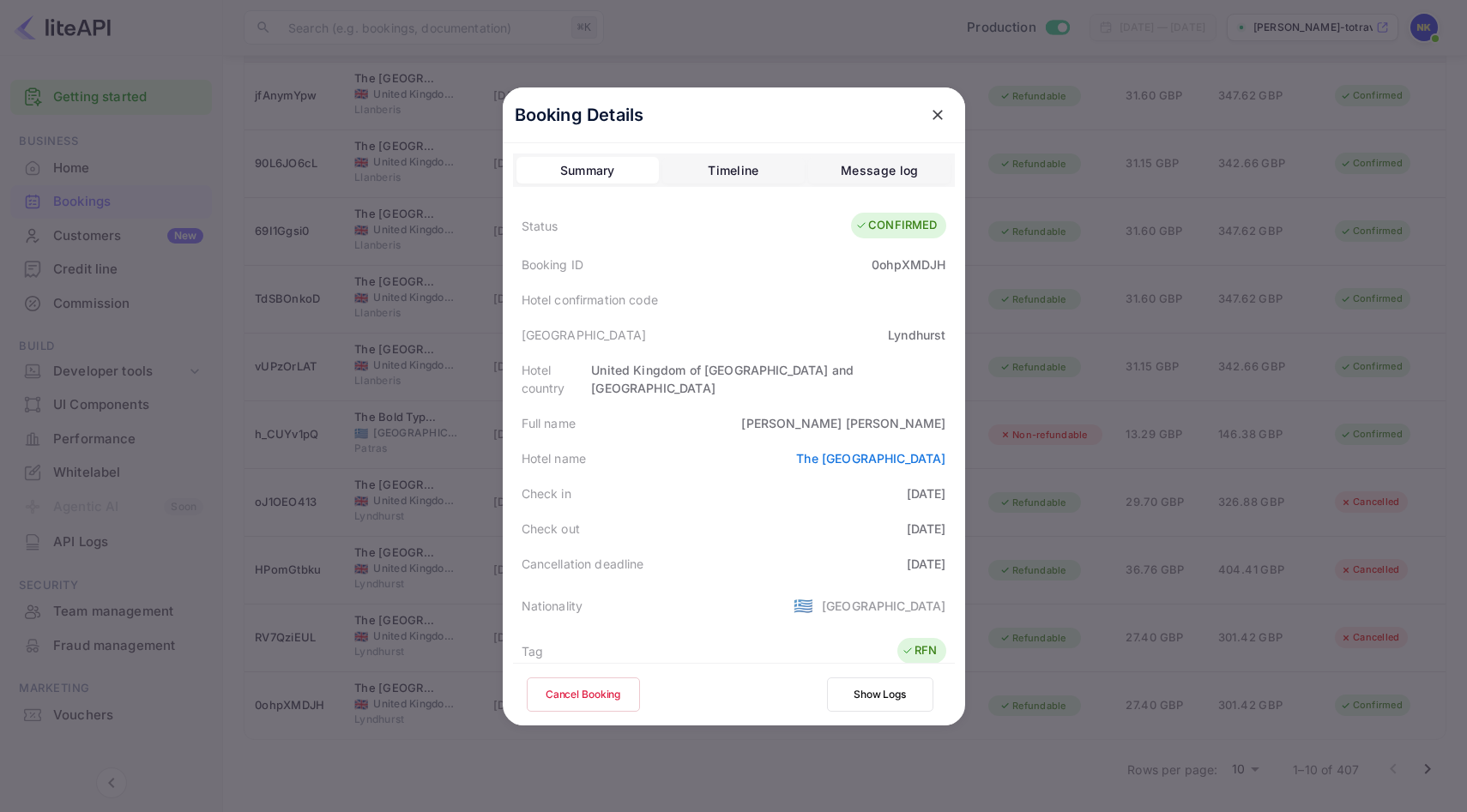
click at [934, 111] on icon "close" at bounding box center [938, 115] width 11 height 11
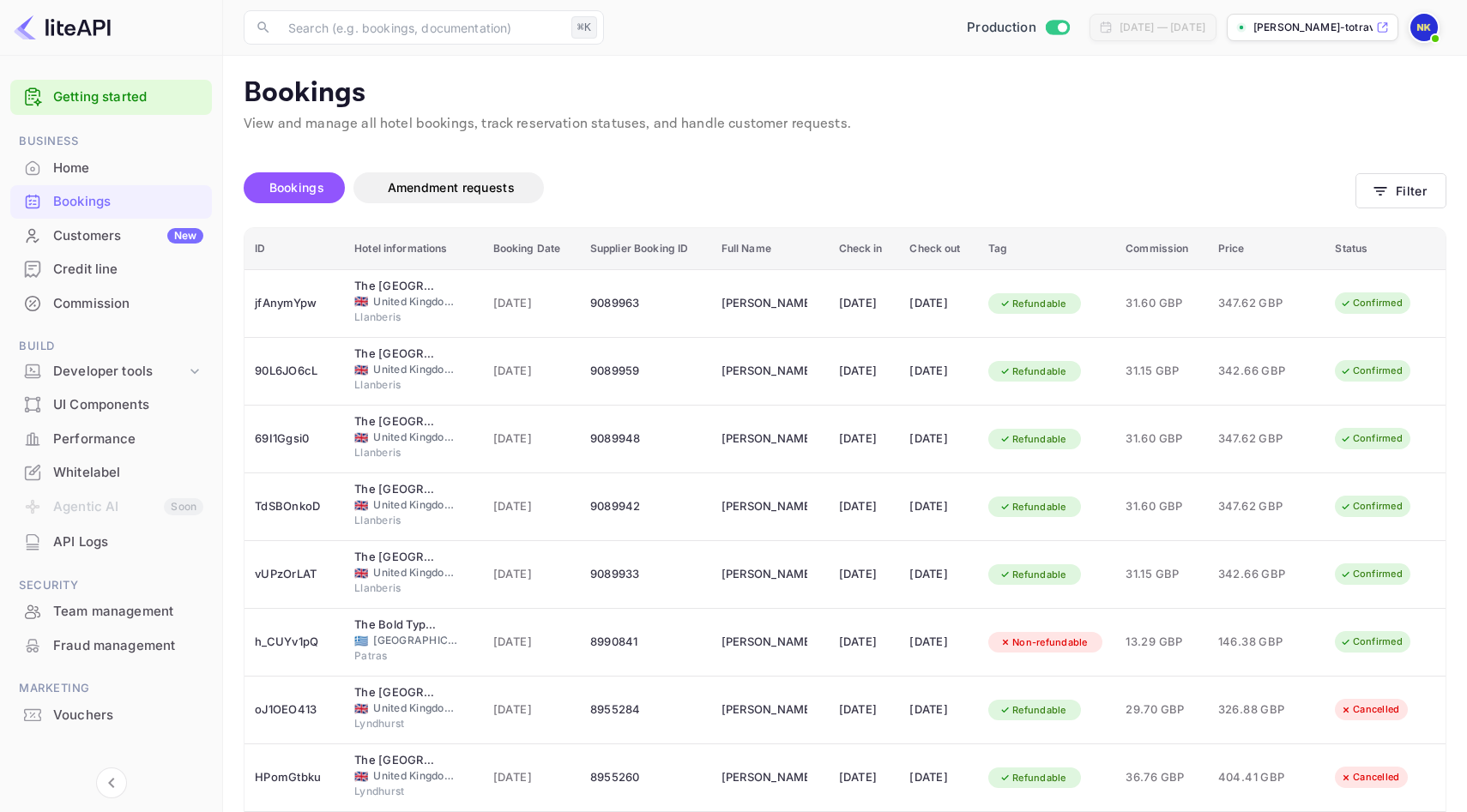
scroll to position [208, 0]
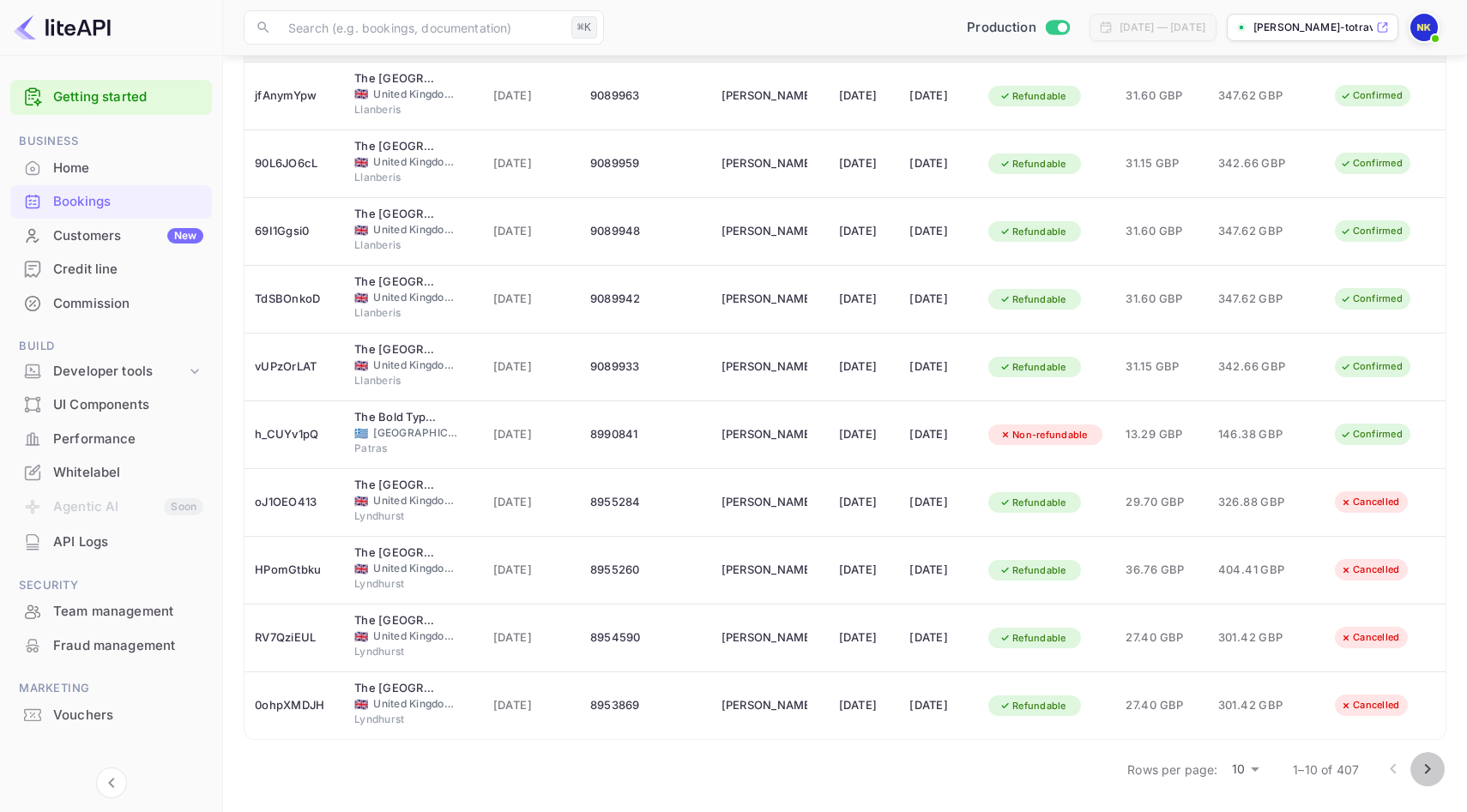
click at [1427, 772] on icon "Go to next page" at bounding box center [1428, 770] width 6 height 11
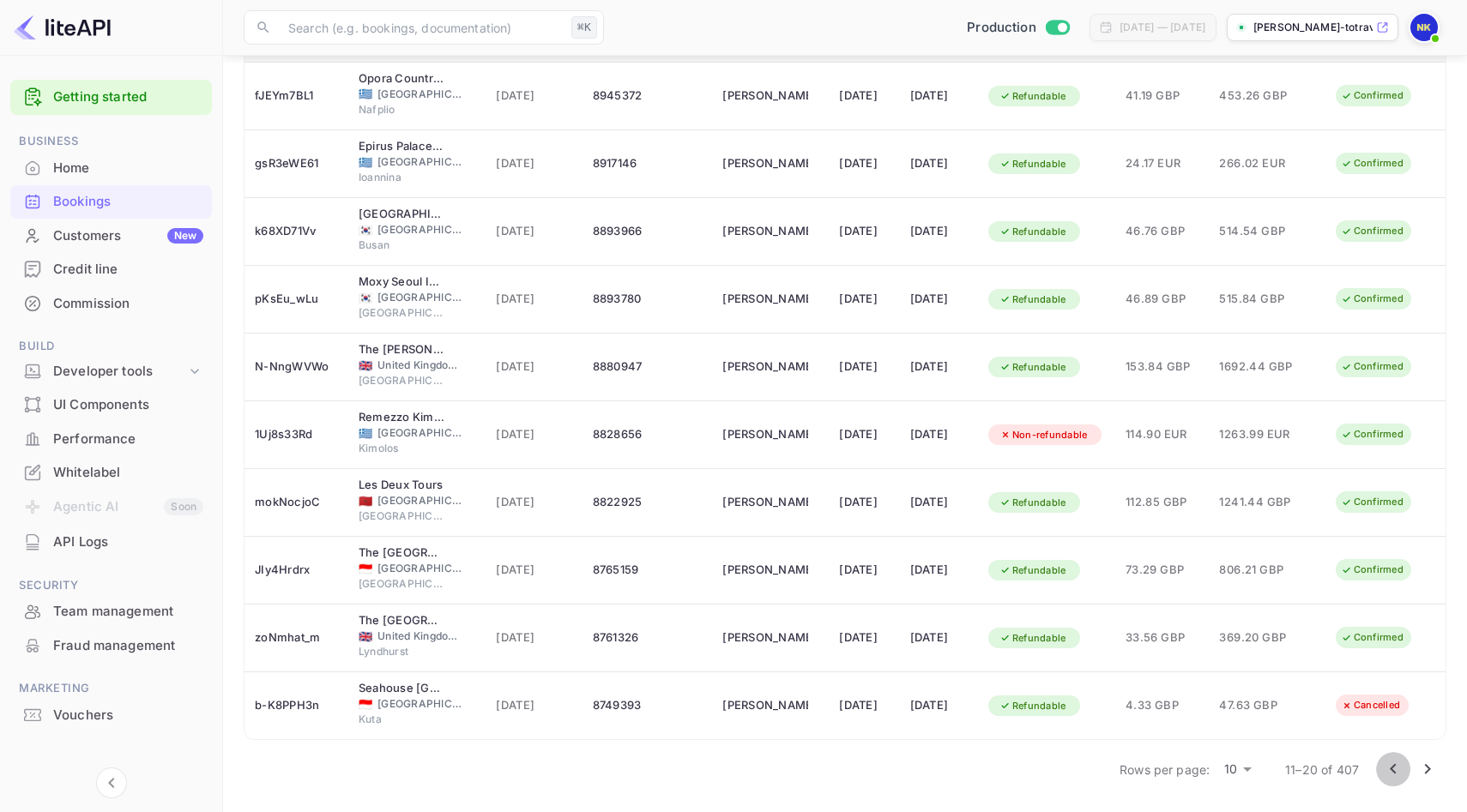
click at [1396, 762] on icon "Go to previous page" at bounding box center [1393, 769] width 20 height 20
